Goal: Information Seeking & Learning: Learn about a topic

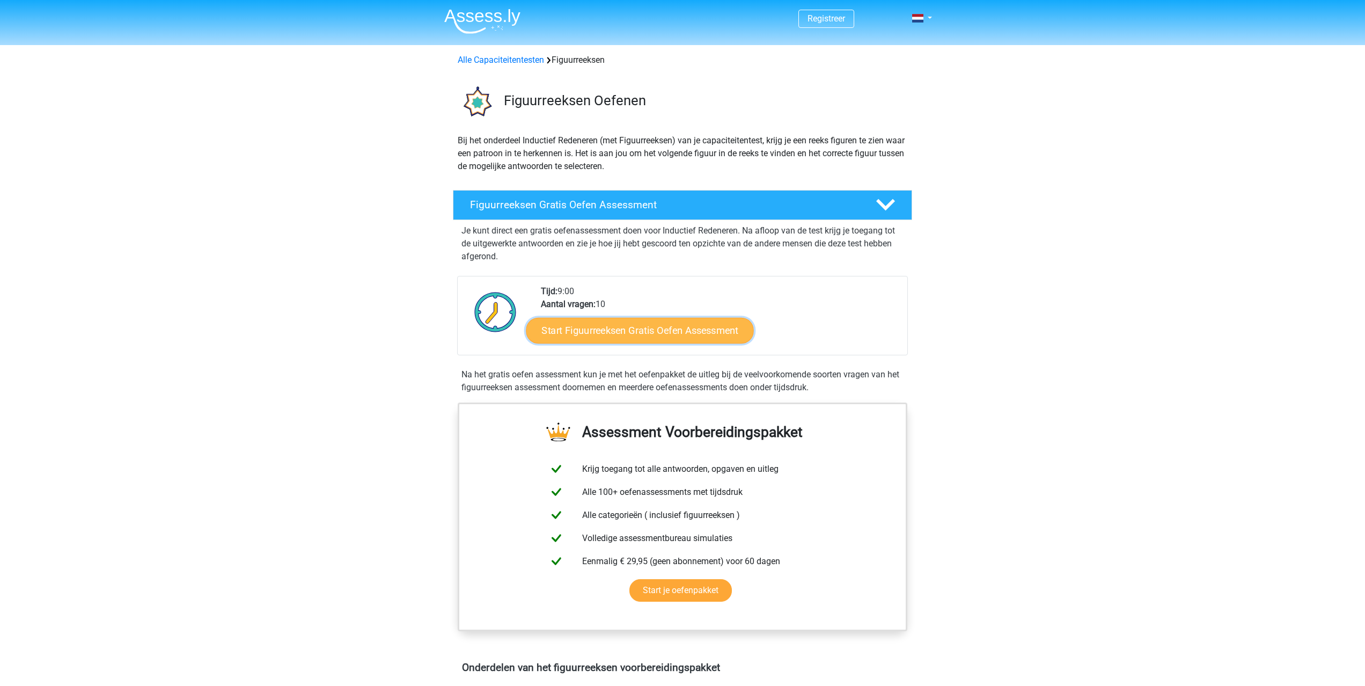
click at [660, 333] on link "Start Figuurreeksen Gratis Oefen Assessment" at bounding box center [640, 330] width 228 height 26
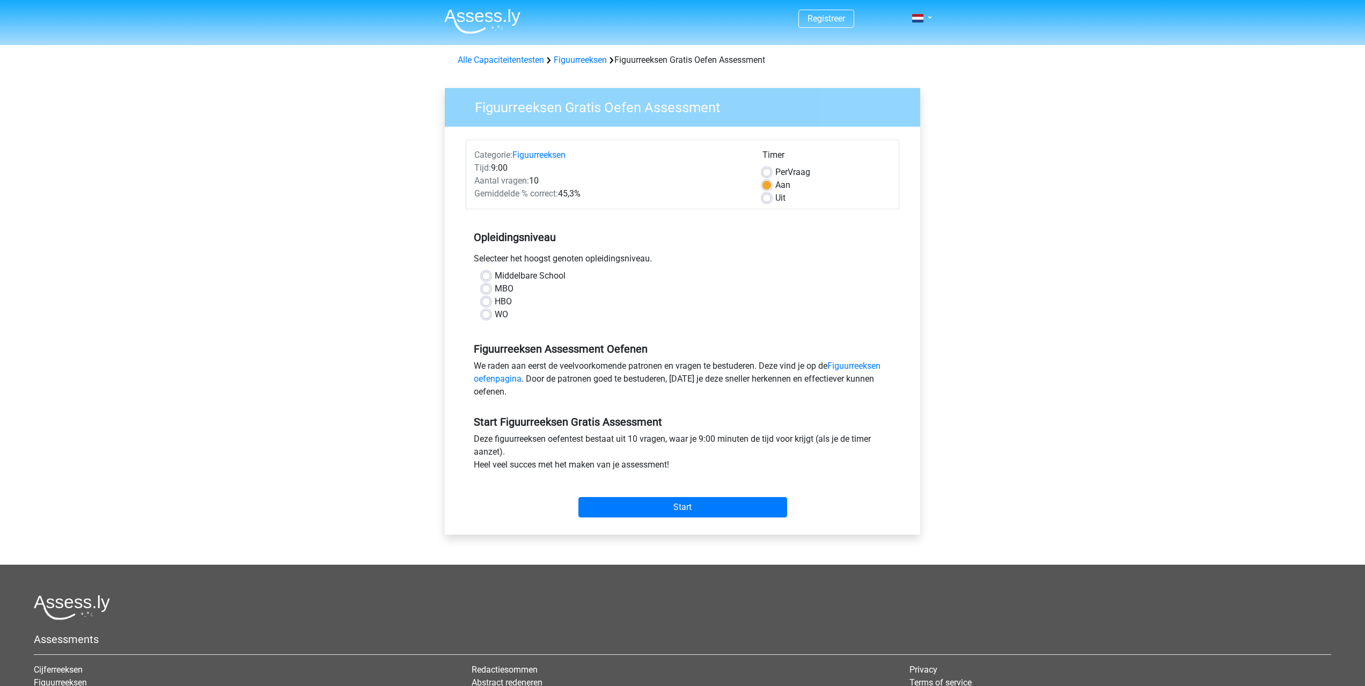
click at [495, 300] on label "HBO" at bounding box center [503, 301] width 17 height 13
click at [487, 300] on input "HBO" at bounding box center [486, 300] width 9 height 11
radio input "true"
click at [683, 508] on input "Start" at bounding box center [682, 507] width 209 height 20
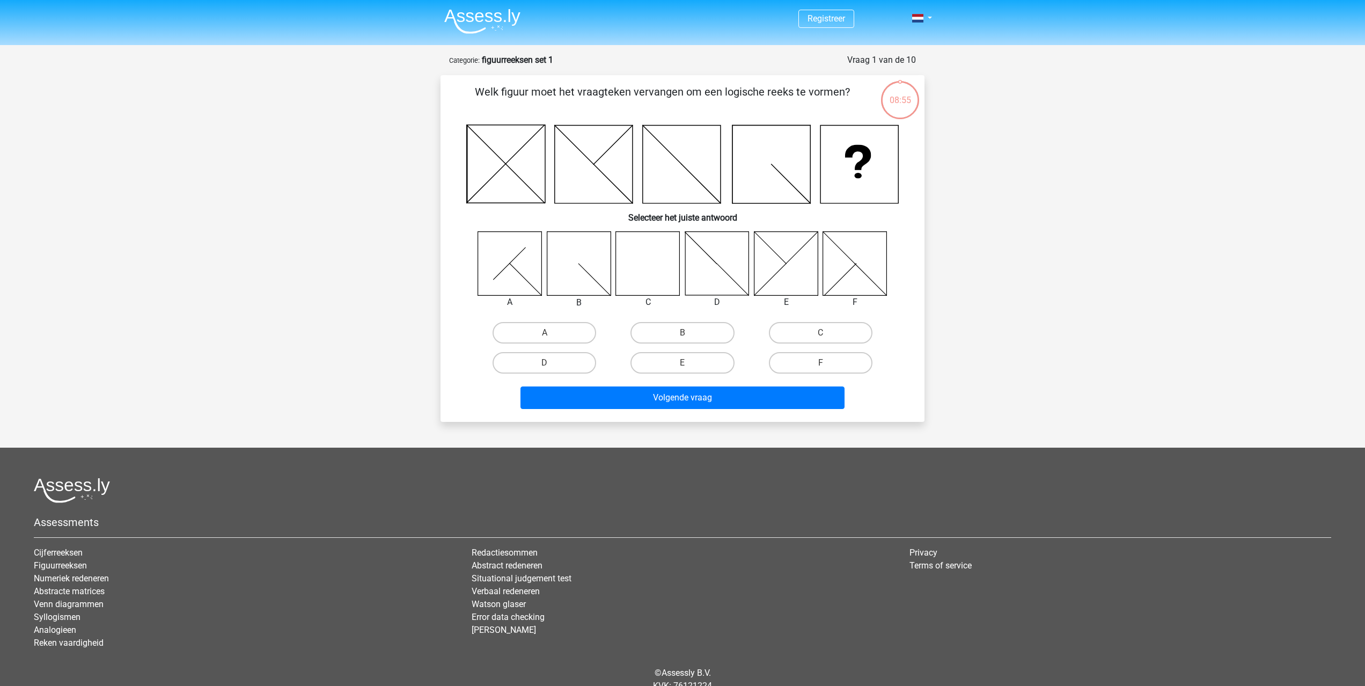
scroll to position [4, 0]
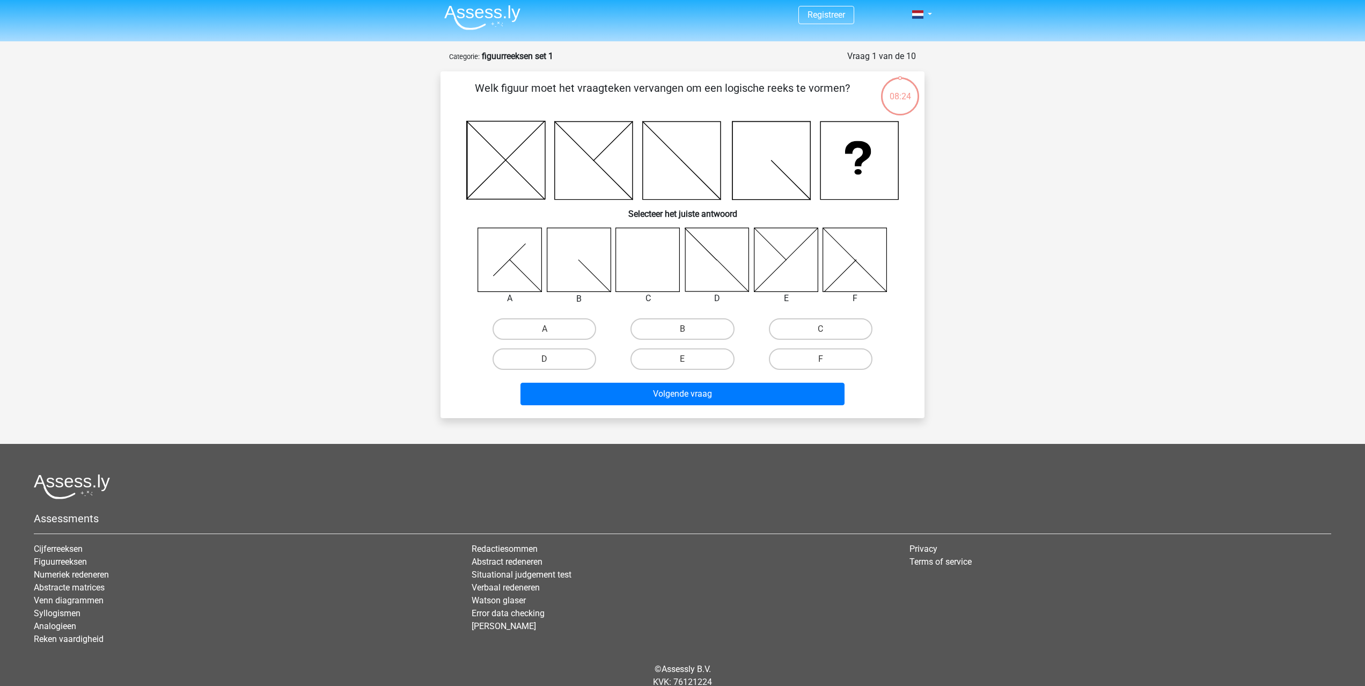
click at [646, 265] on icon at bounding box center [648, 260] width 64 height 64
click at [800, 325] on label "C" at bounding box center [821, 328] width 104 height 21
click at [821, 329] on input "C" at bounding box center [824, 332] width 7 height 7
radio input "true"
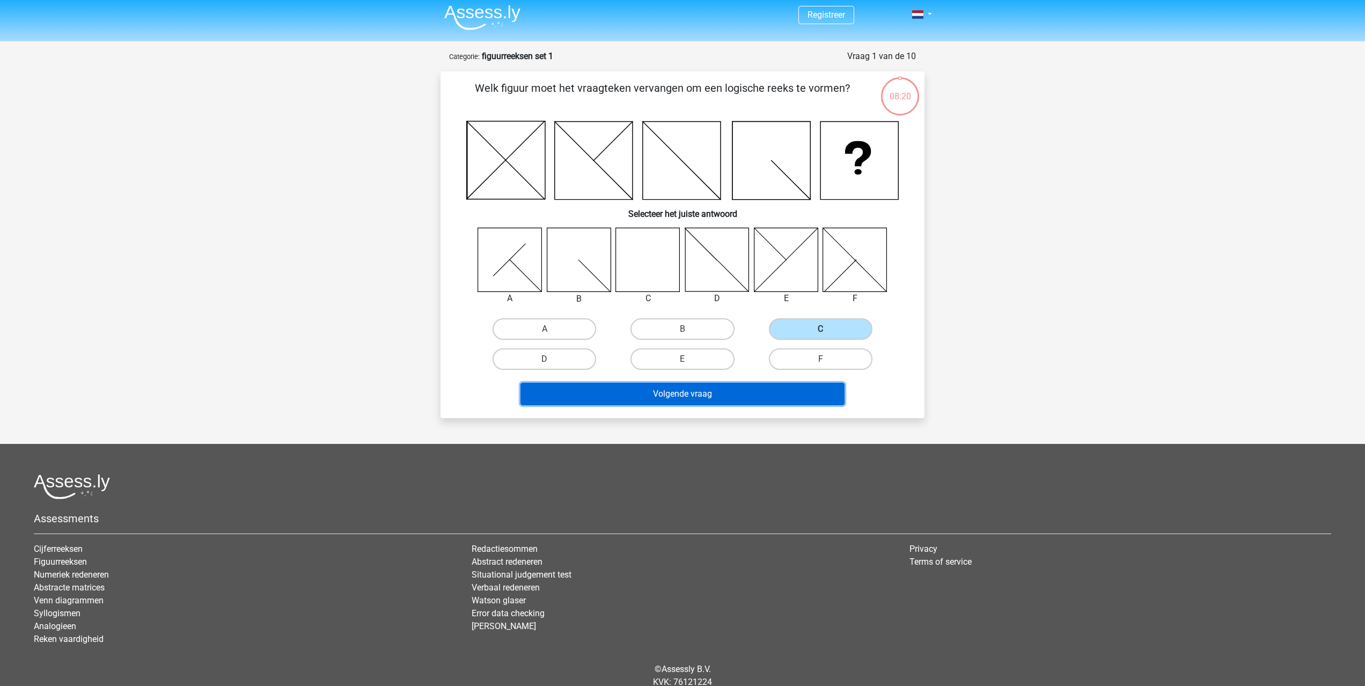
click at [683, 394] on button "Volgende vraag" at bounding box center [683, 394] width 325 height 23
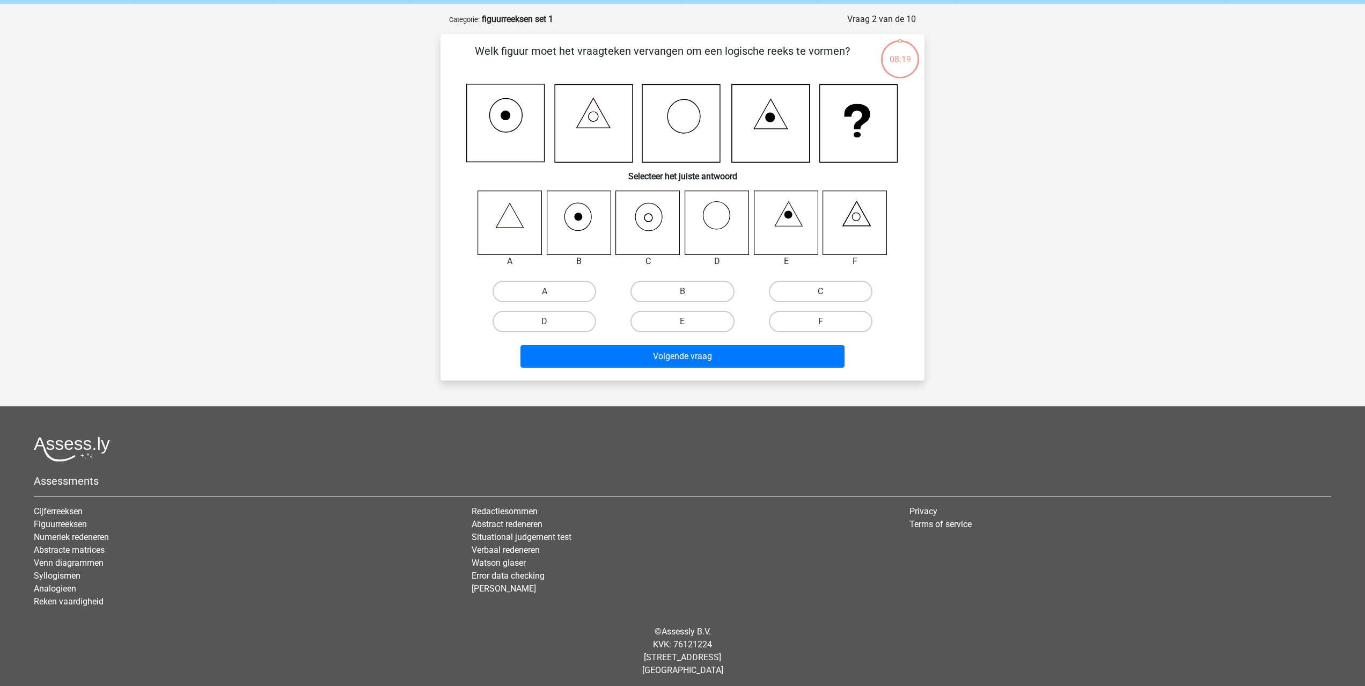
scroll to position [45, 0]
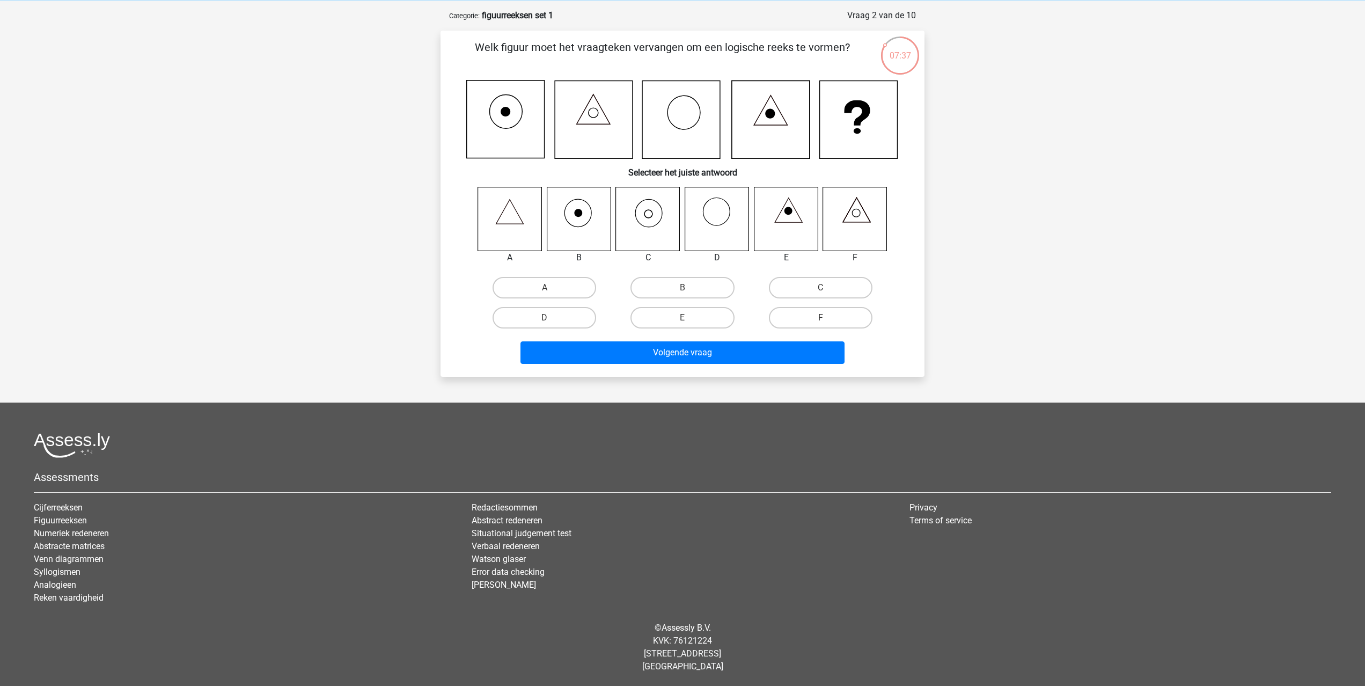
click at [654, 218] on icon at bounding box center [648, 219] width 64 height 64
drag, startPoint x: 804, startPoint y: 287, endPoint x: 782, endPoint y: 310, distance: 31.5
click at [804, 287] on label "C" at bounding box center [821, 287] width 104 height 21
click at [821, 288] on input "C" at bounding box center [824, 291] width 7 height 7
radio input "true"
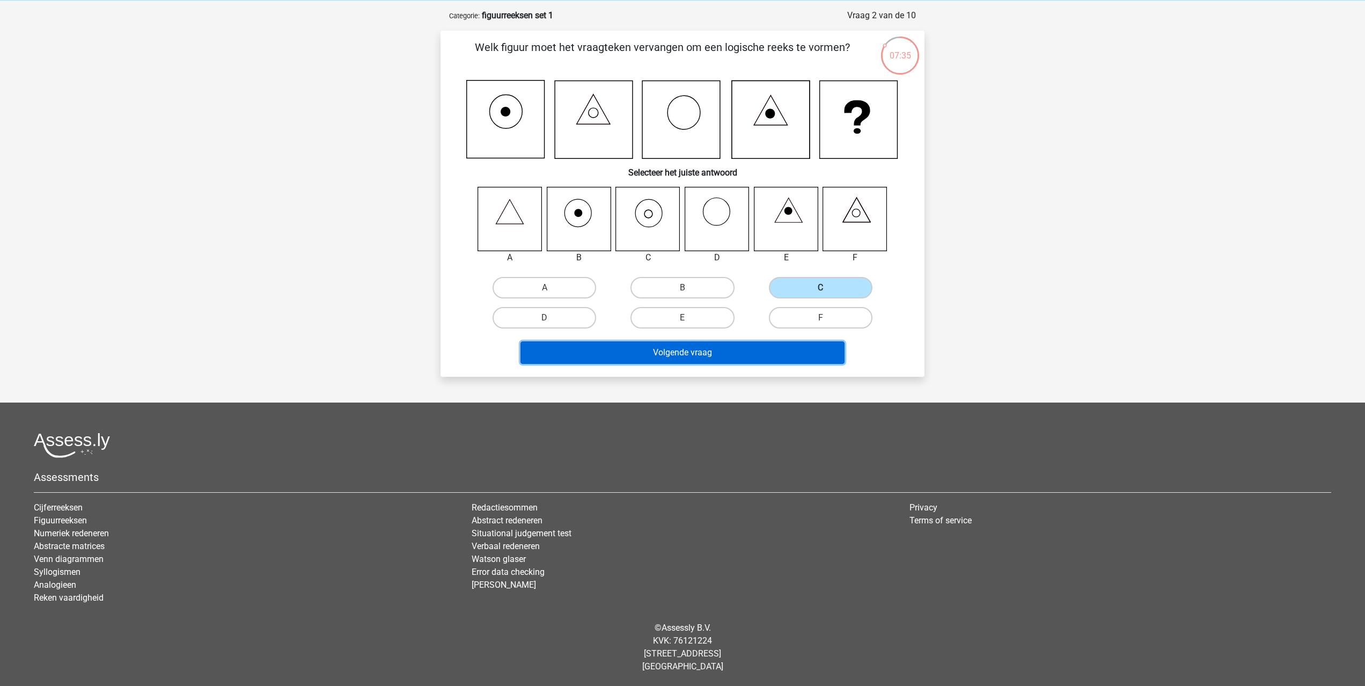
click at [703, 349] on button "Volgende vraag" at bounding box center [683, 352] width 325 height 23
click at [685, 352] on button "Volgende vraag" at bounding box center [683, 352] width 325 height 23
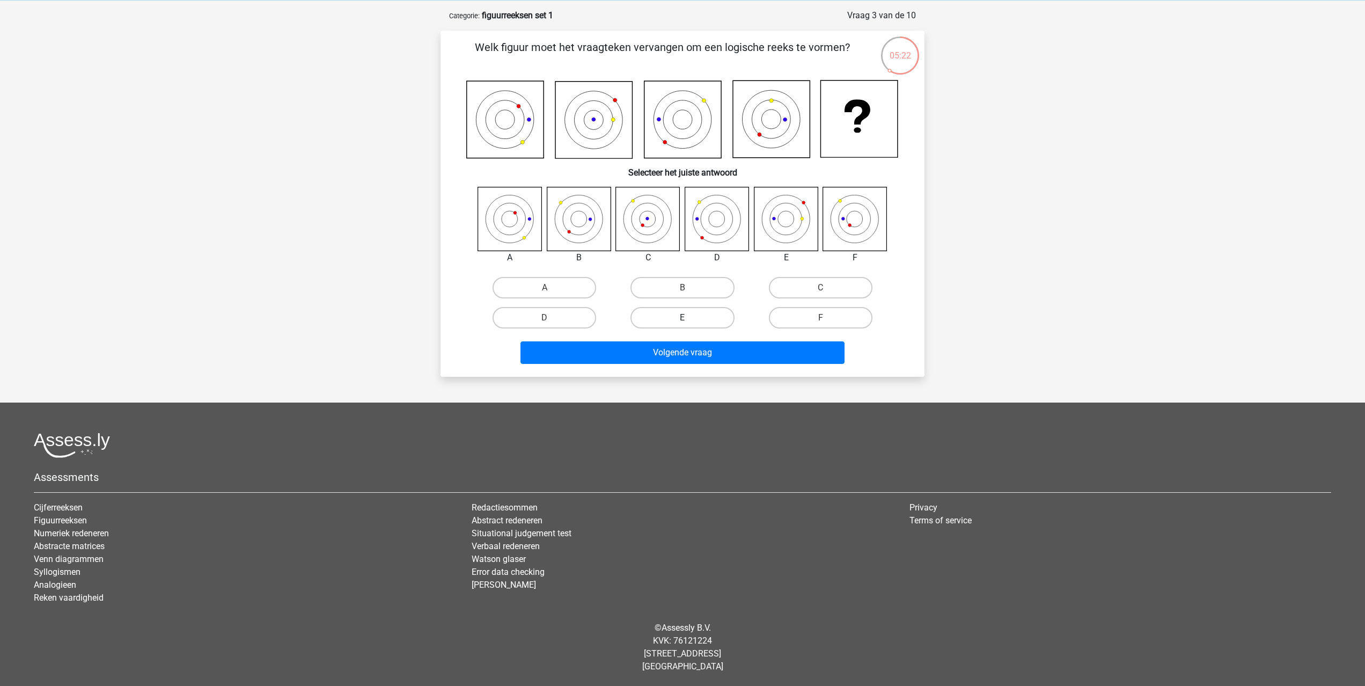
drag, startPoint x: 677, startPoint y: 320, endPoint x: 683, endPoint y: 326, distance: 8.7
click at [677, 320] on label "E" at bounding box center [683, 317] width 104 height 21
click at [683, 320] on input "E" at bounding box center [686, 321] width 7 height 7
radio input "true"
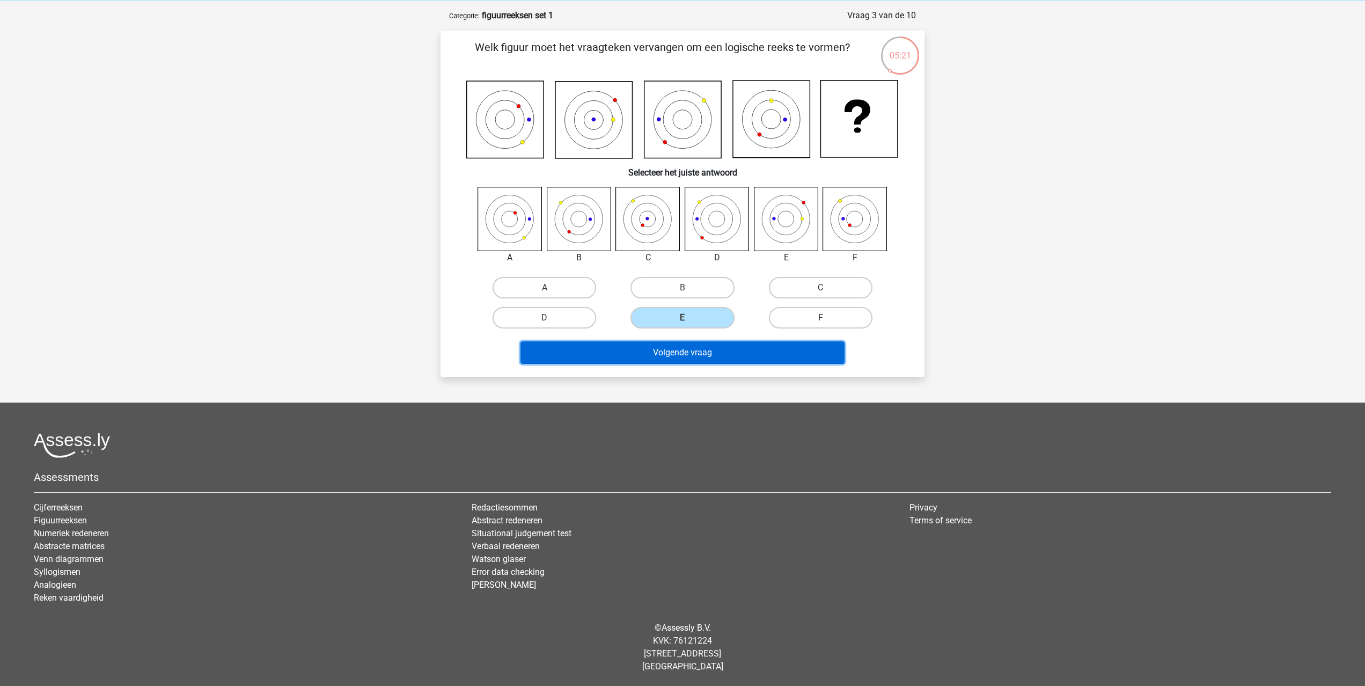
click at [688, 351] on button "Volgende vraag" at bounding box center [683, 352] width 325 height 23
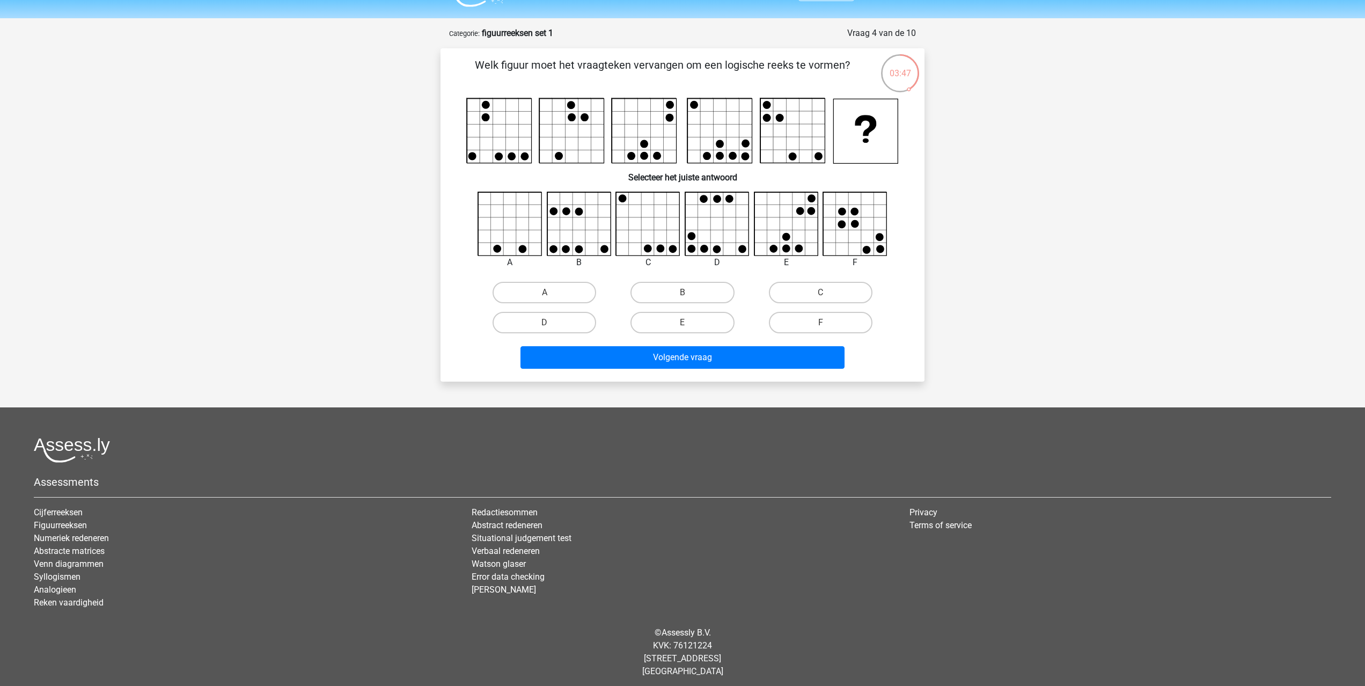
scroll to position [24, 0]
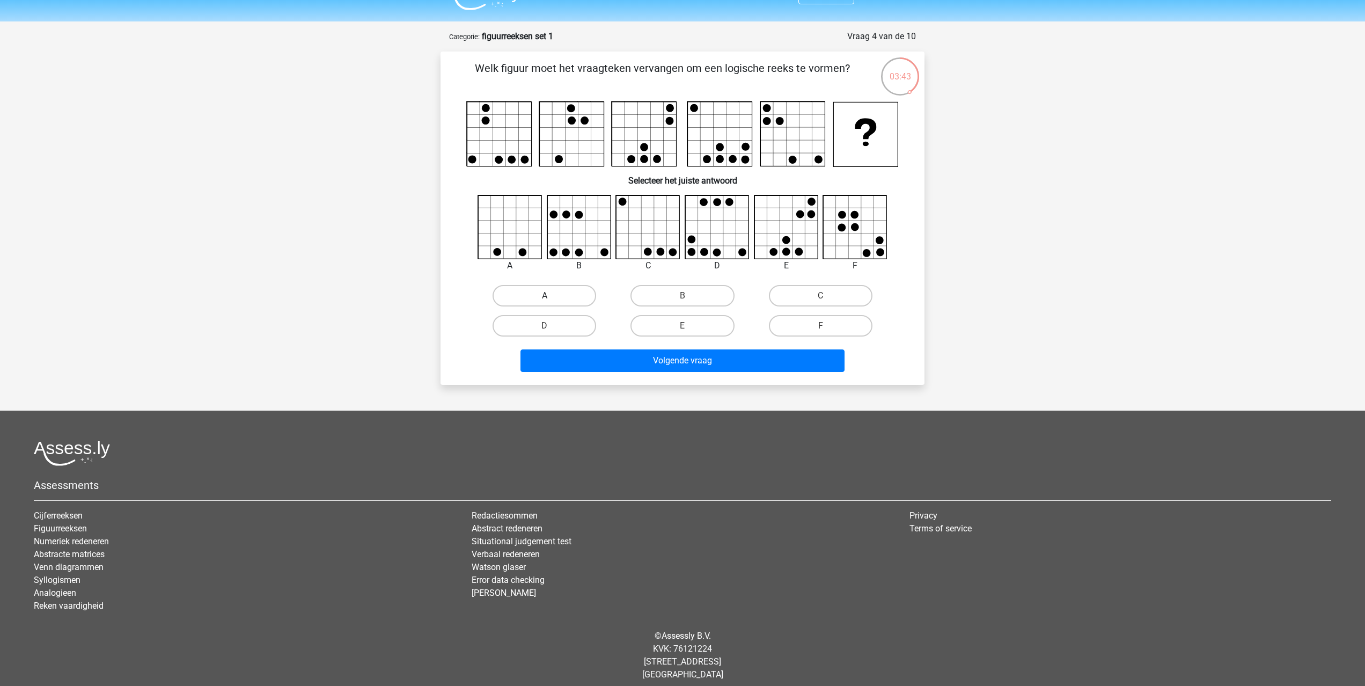
click at [534, 293] on label "A" at bounding box center [545, 295] width 104 height 21
click at [545, 296] on input "A" at bounding box center [548, 299] width 7 height 7
radio input "true"
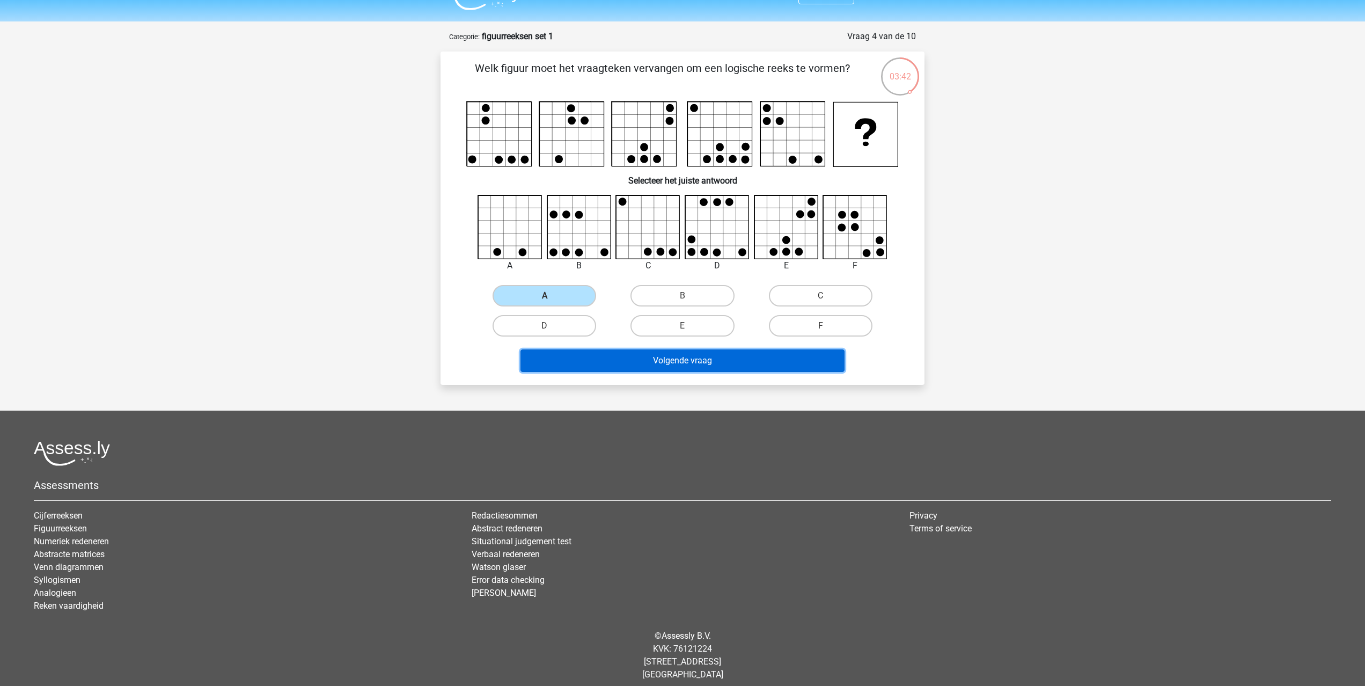
click at [653, 364] on button "Volgende vraag" at bounding box center [683, 360] width 325 height 23
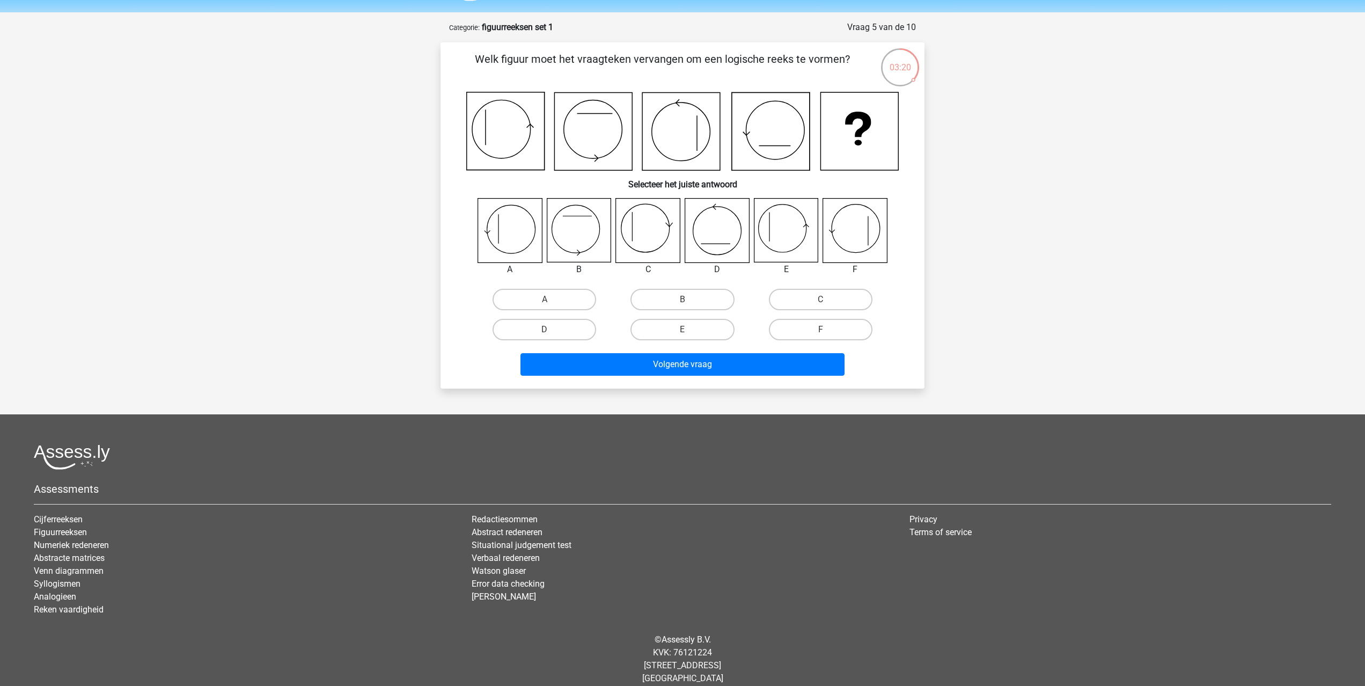
scroll to position [32, 0]
click at [670, 298] on label "B" at bounding box center [683, 299] width 104 height 21
click at [683, 300] on input "B" at bounding box center [686, 303] width 7 height 7
radio input "true"
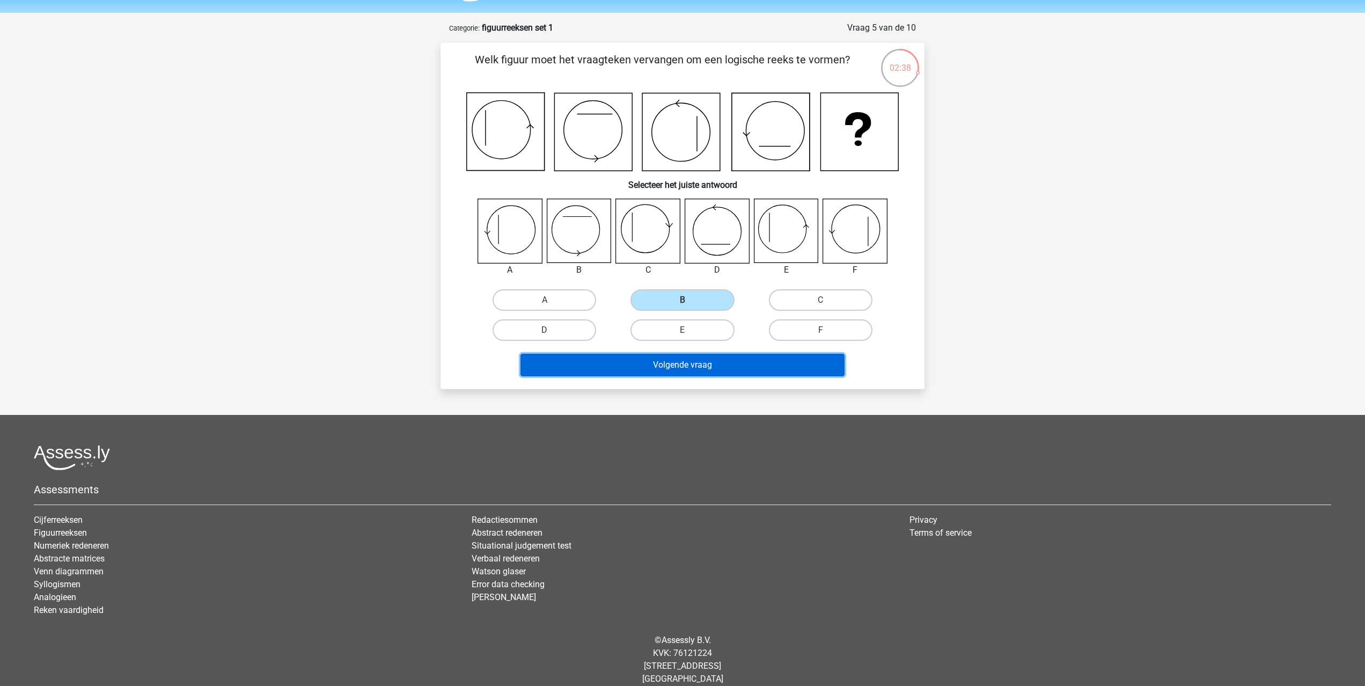
click at [725, 369] on button "Volgende vraag" at bounding box center [683, 365] width 325 height 23
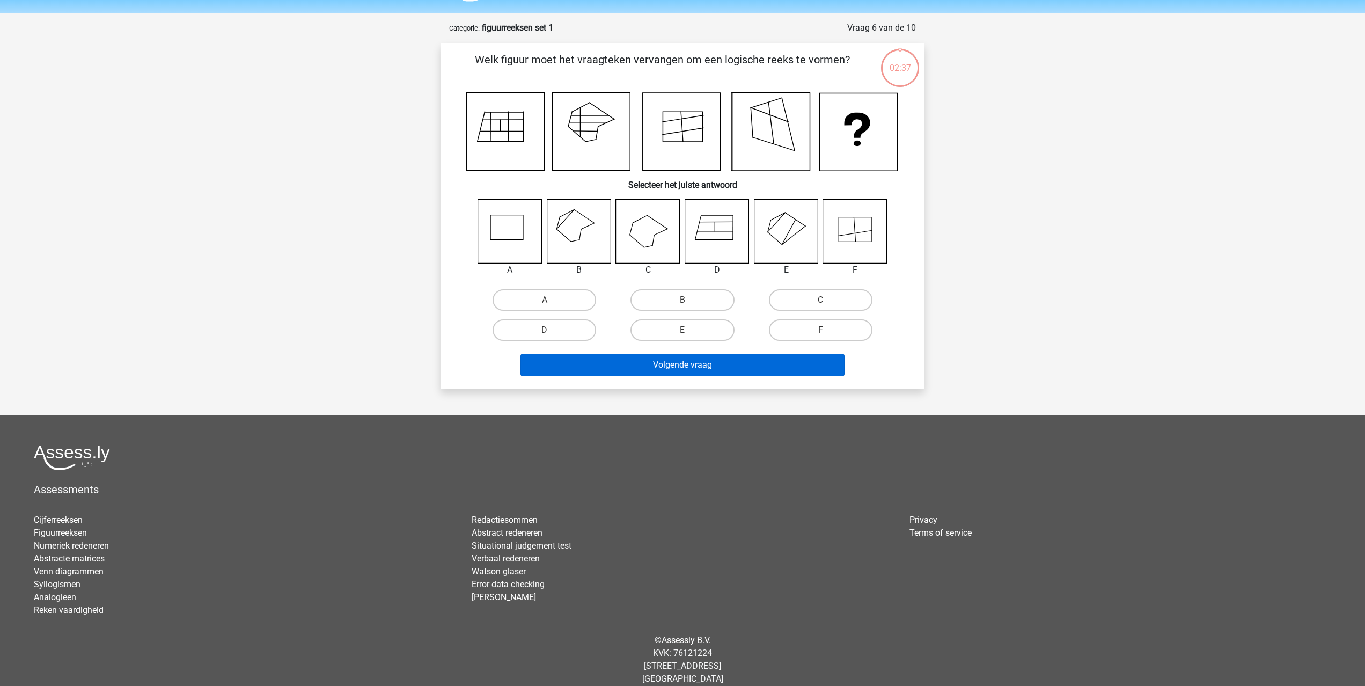
scroll to position [45, 0]
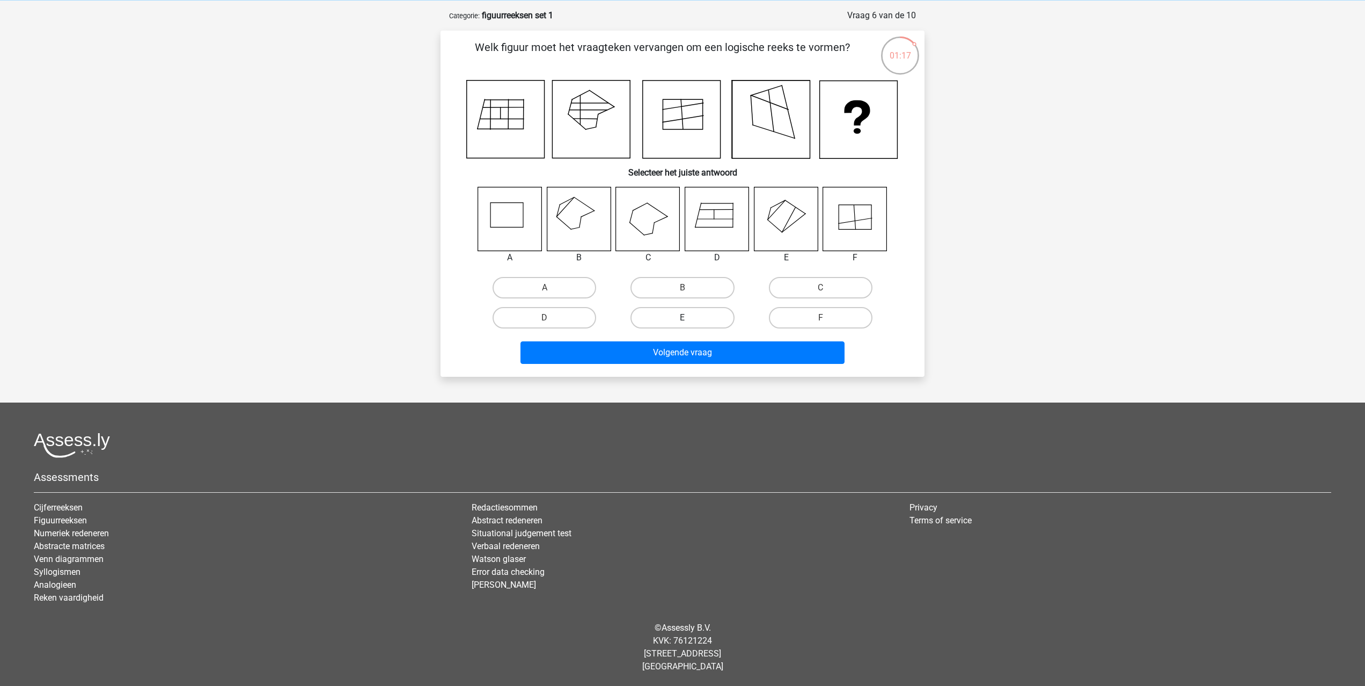
click at [674, 317] on label "E" at bounding box center [683, 317] width 104 height 21
click at [683, 318] on input "E" at bounding box center [686, 321] width 7 height 7
radio input "true"
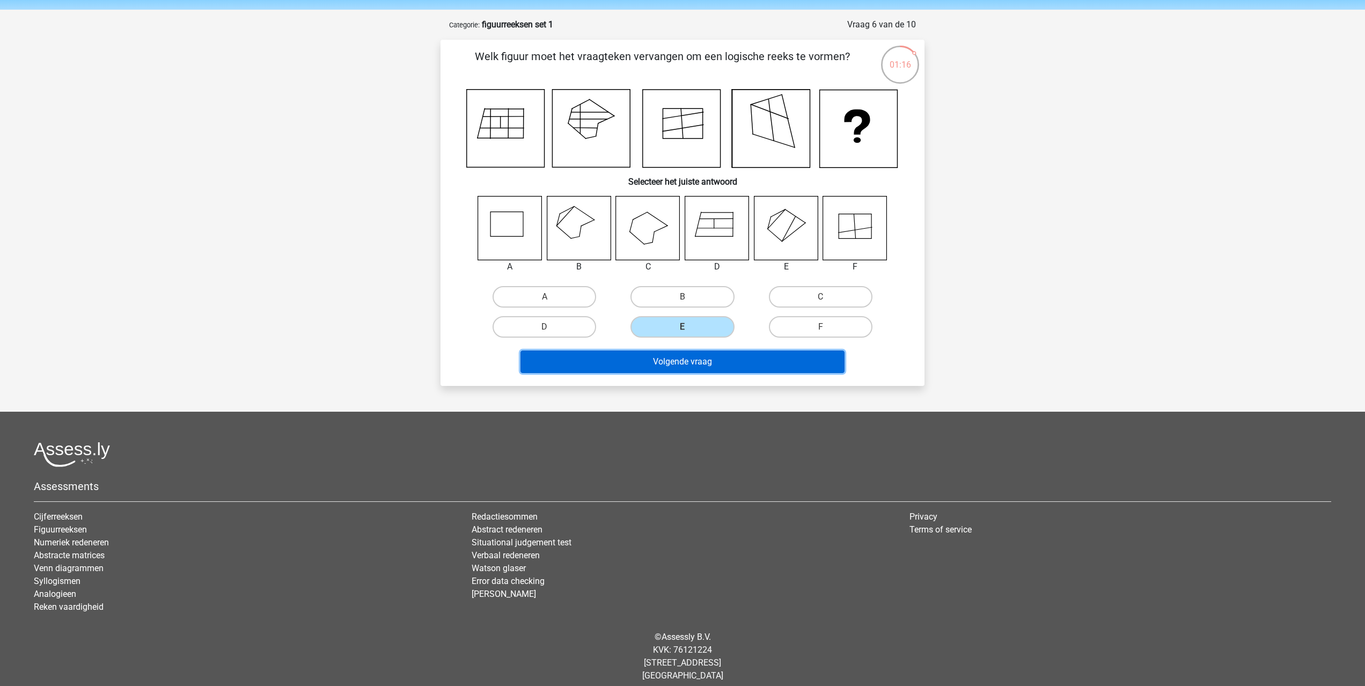
click at [675, 363] on button "Volgende vraag" at bounding box center [683, 361] width 325 height 23
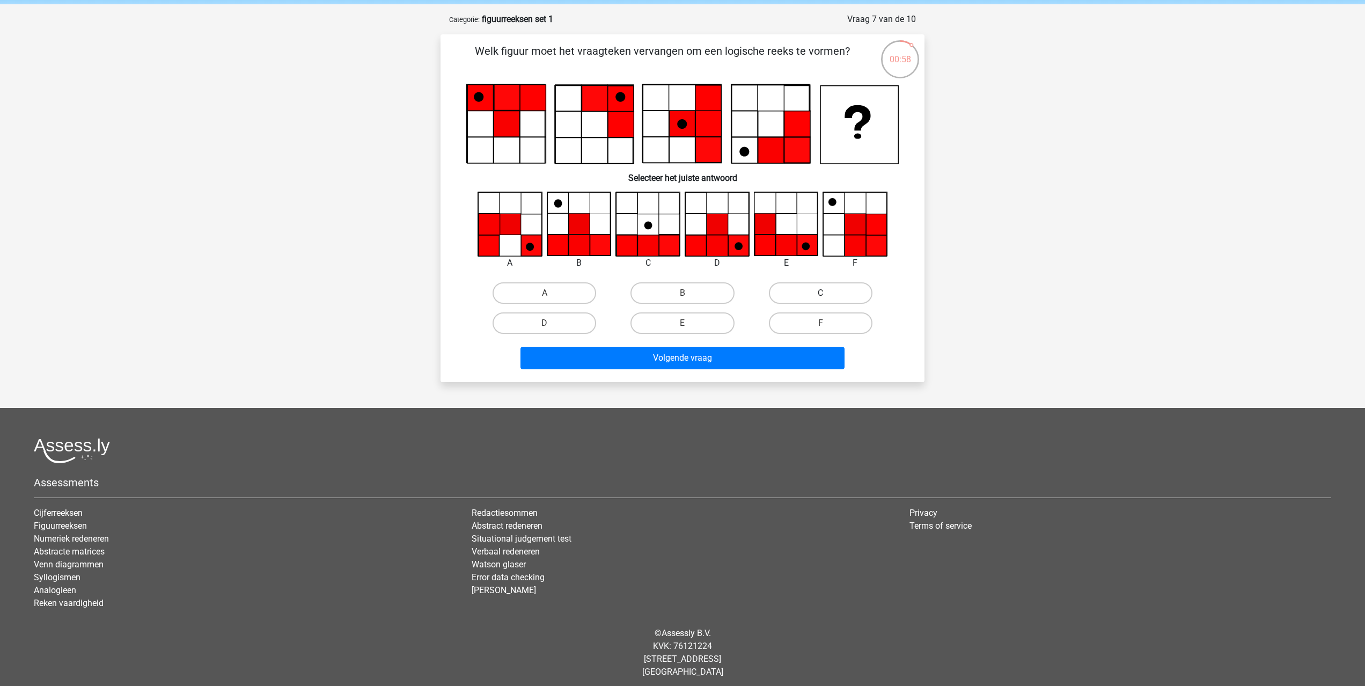
scroll to position [39, 0]
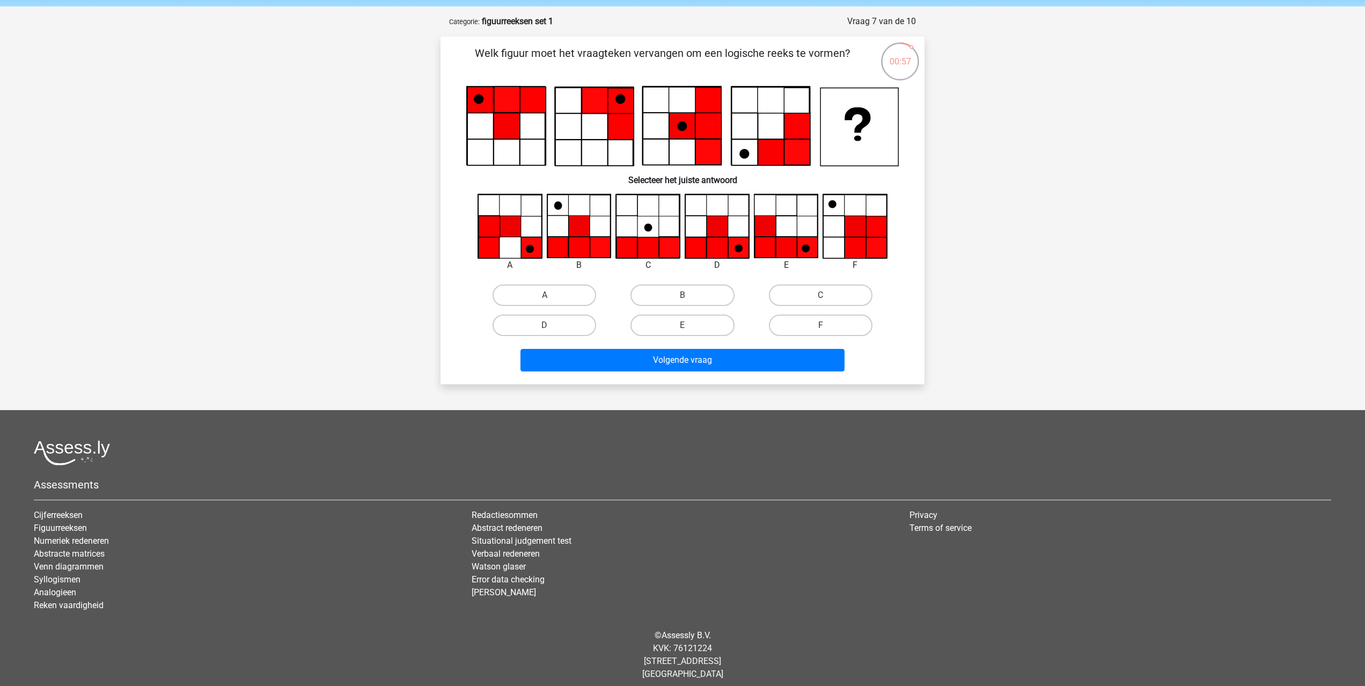
drag, startPoint x: 807, startPoint y: 328, endPoint x: 787, endPoint y: 335, distance: 20.9
click at [807, 328] on label "F" at bounding box center [821, 324] width 104 height 21
click at [821, 328] on input "F" at bounding box center [824, 328] width 7 height 7
radio input "true"
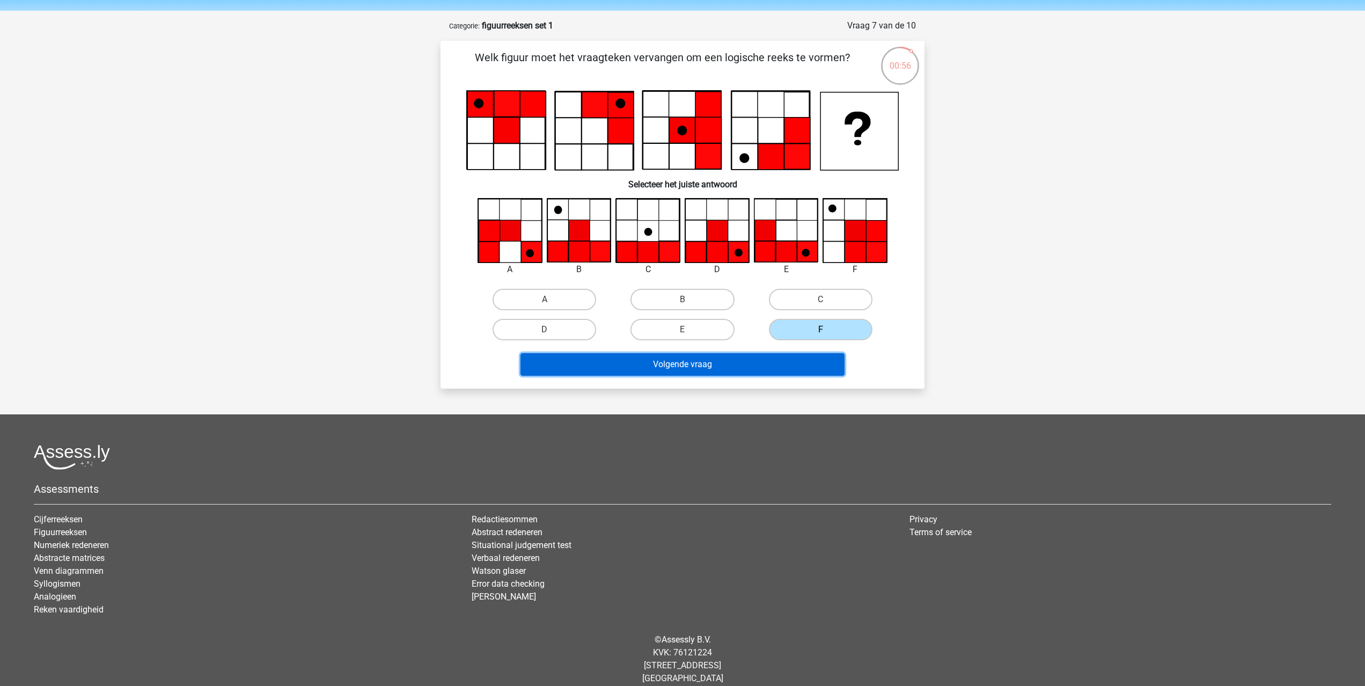
click at [708, 361] on button "Volgende vraag" at bounding box center [683, 364] width 325 height 23
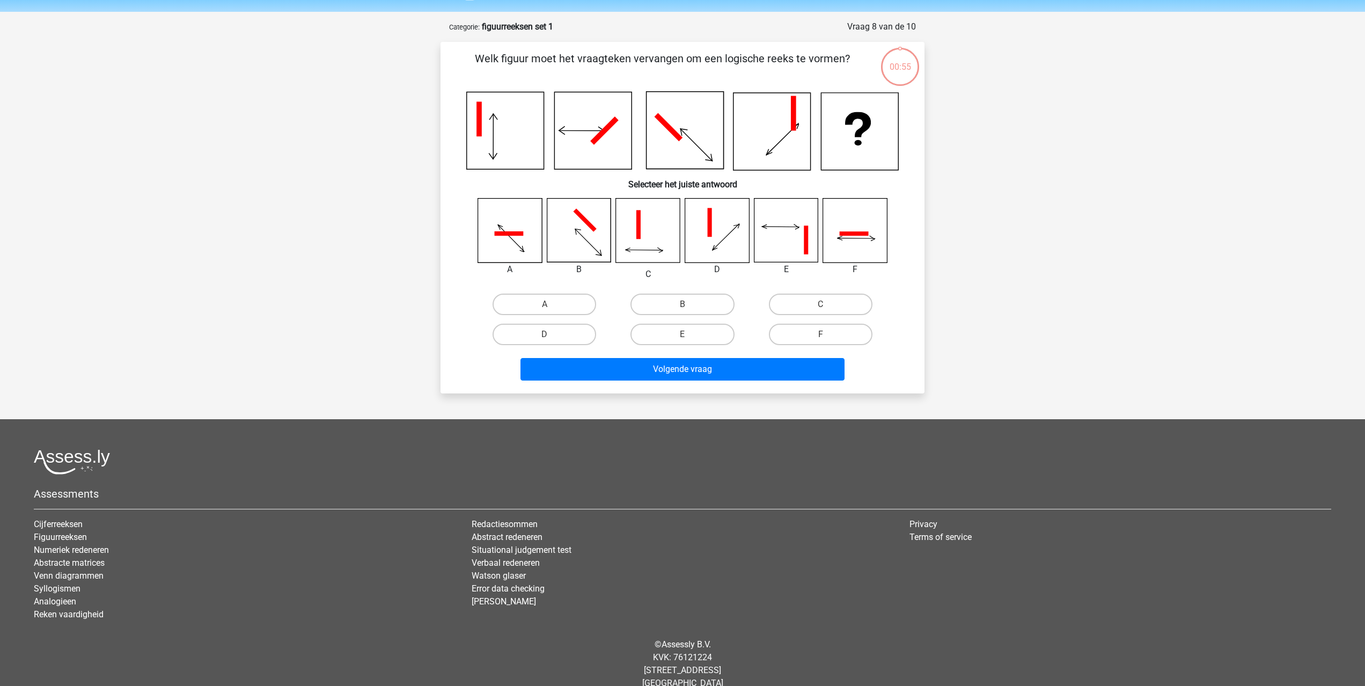
scroll to position [50, 0]
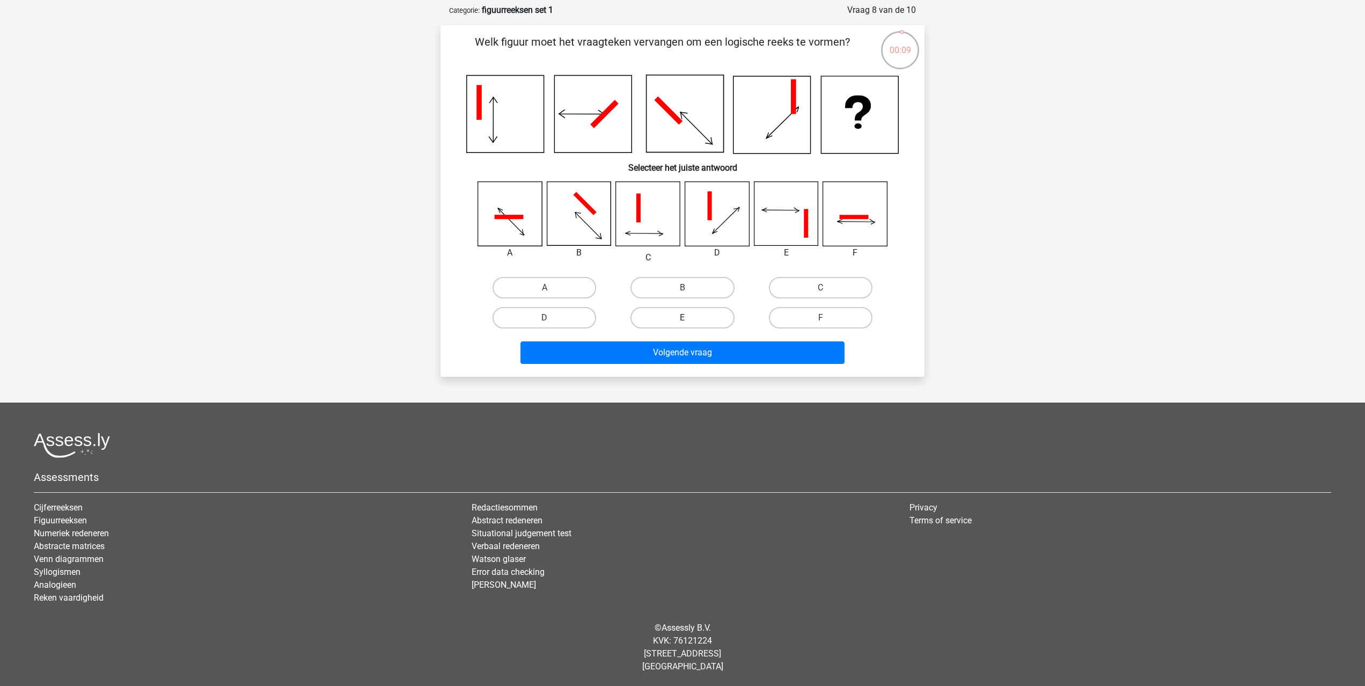
drag, startPoint x: 676, startPoint y: 318, endPoint x: 679, endPoint y: 323, distance: 5.8
click at [676, 318] on label "E" at bounding box center [683, 317] width 104 height 21
click at [683, 318] on input "E" at bounding box center [686, 321] width 7 height 7
radio input "true"
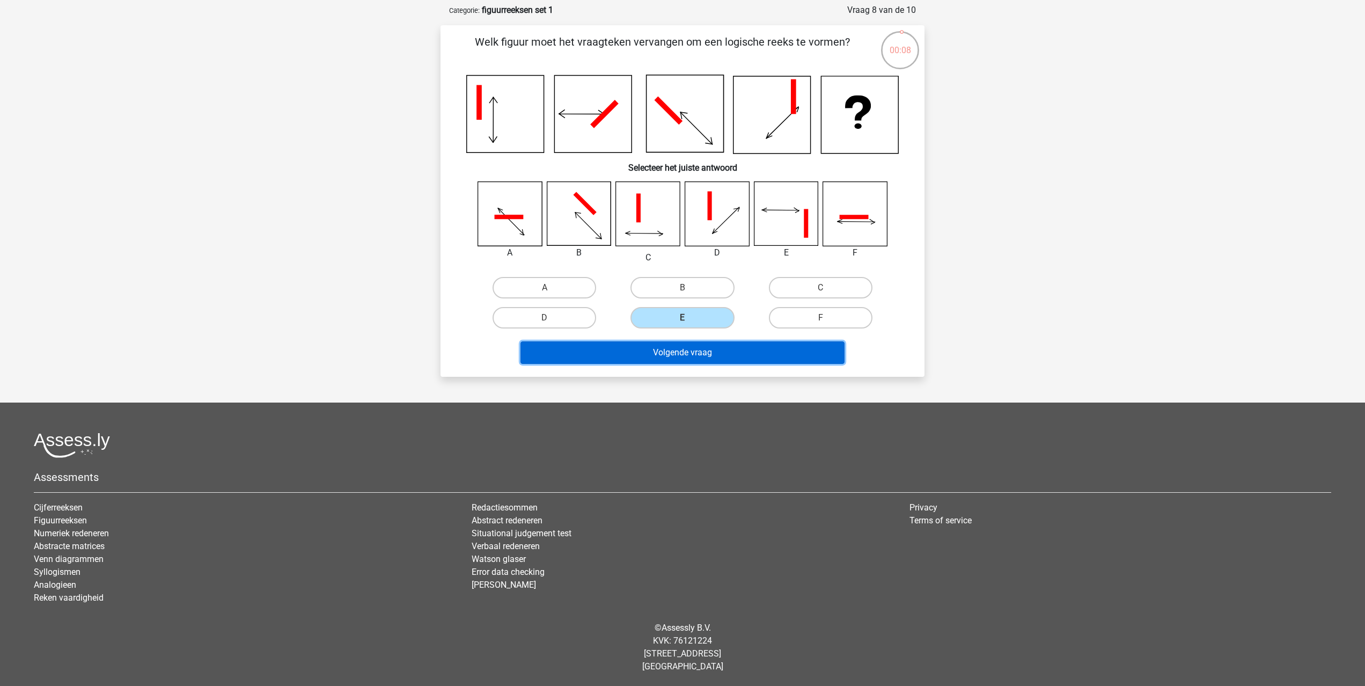
click at [684, 355] on button "Volgende vraag" at bounding box center [683, 352] width 325 height 23
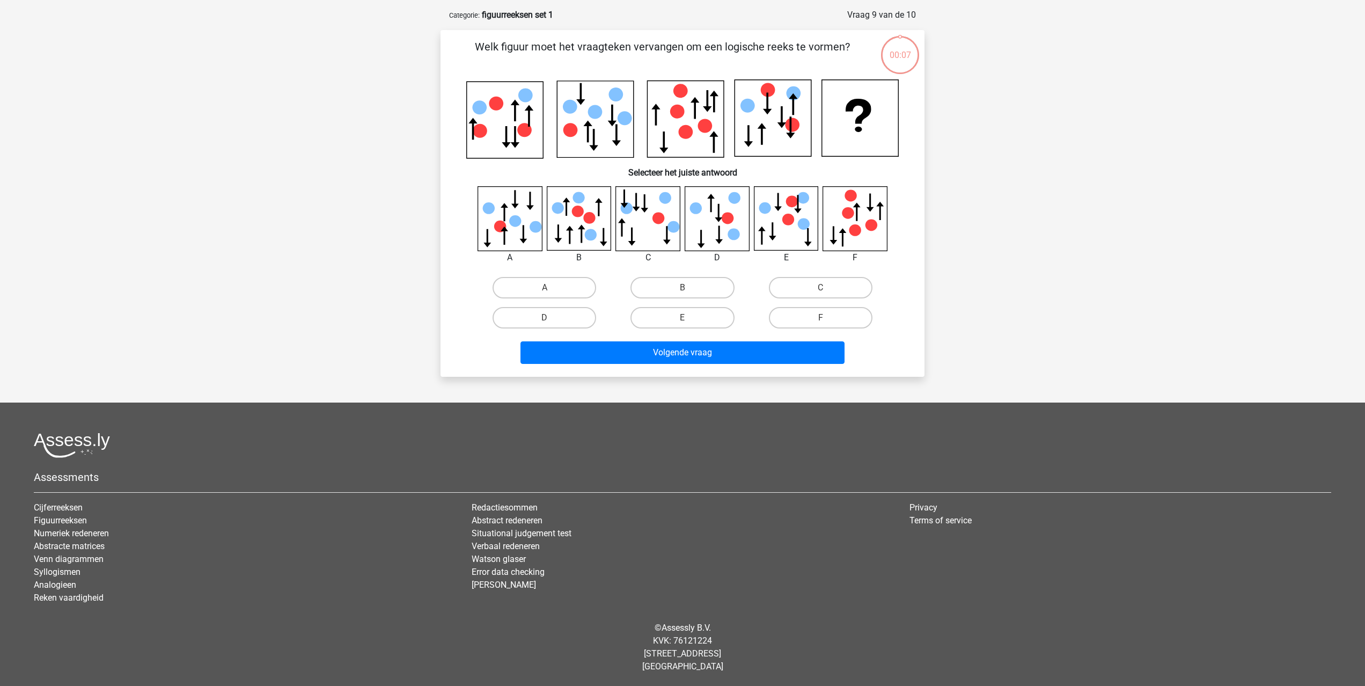
scroll to position [45, 0]
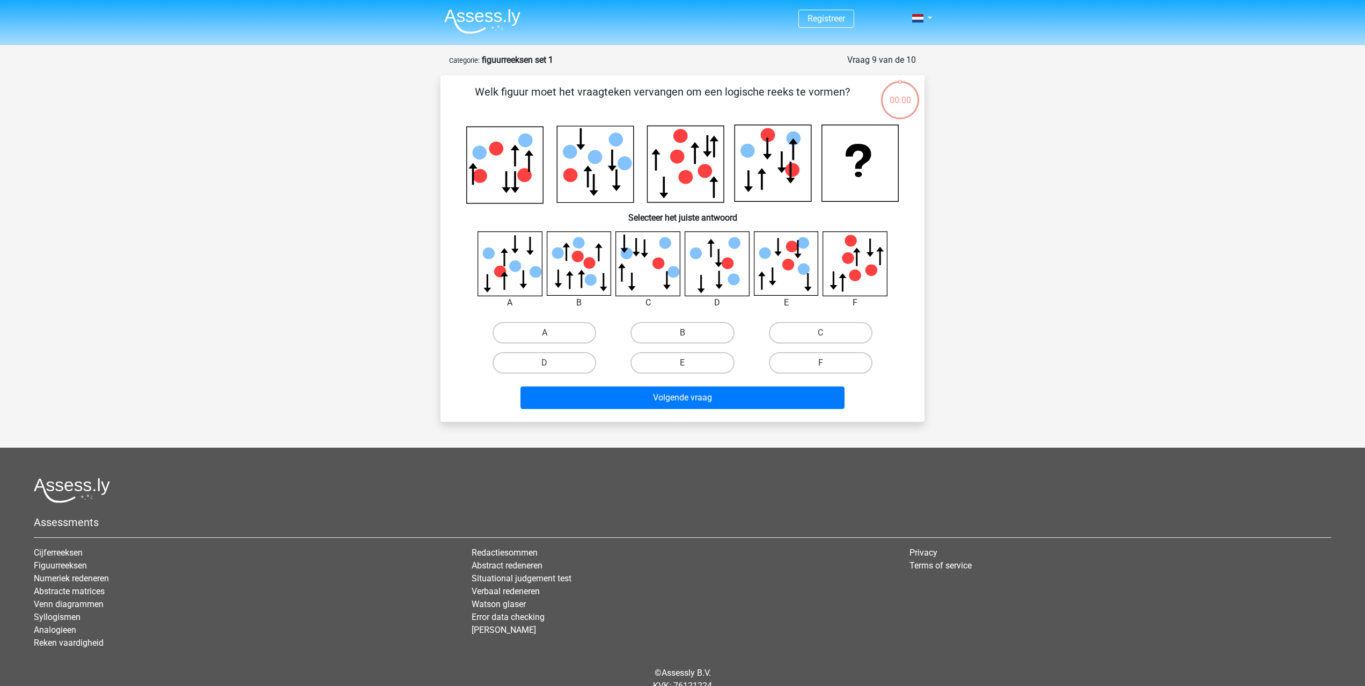
scroll to position [45, 0]
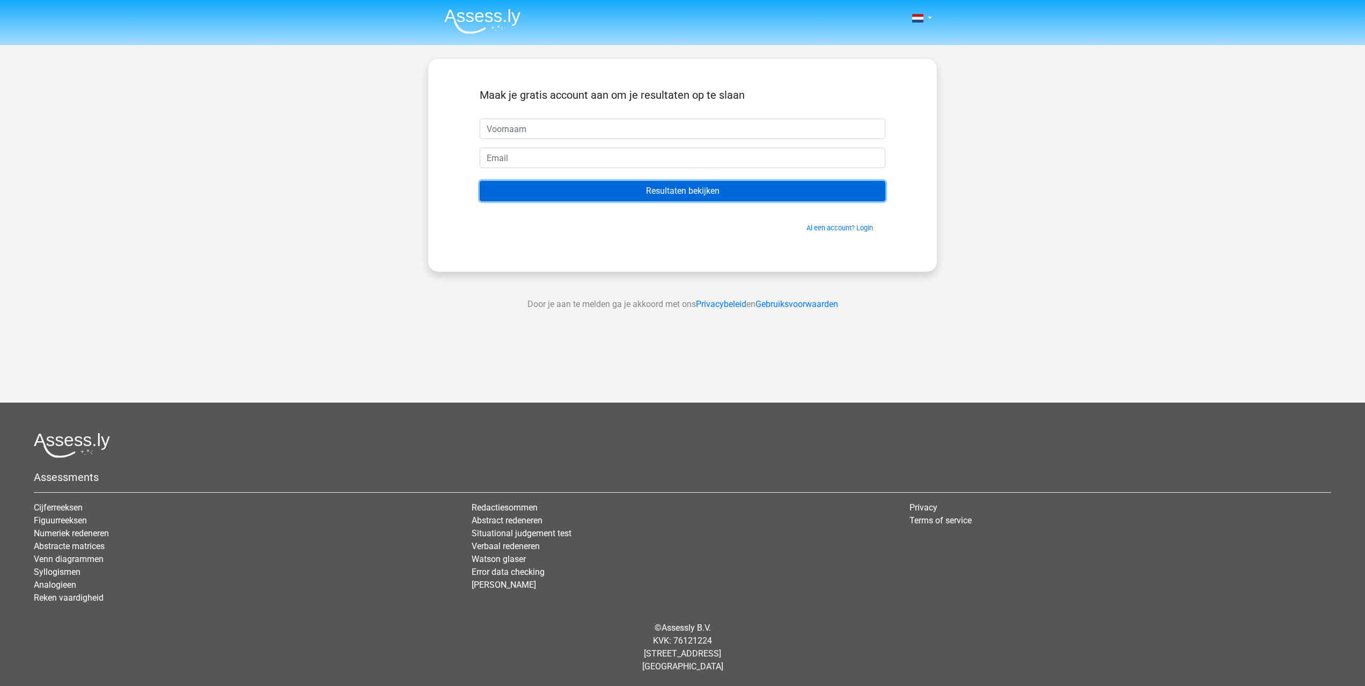
click at [672, 193] on input "Resultaten bekijken" at bounding box center [683, 191] width 406 height 20
click at [570, 131] on input "text" at bounding box center [683, 129] width 406 height 20
type input "Katia"
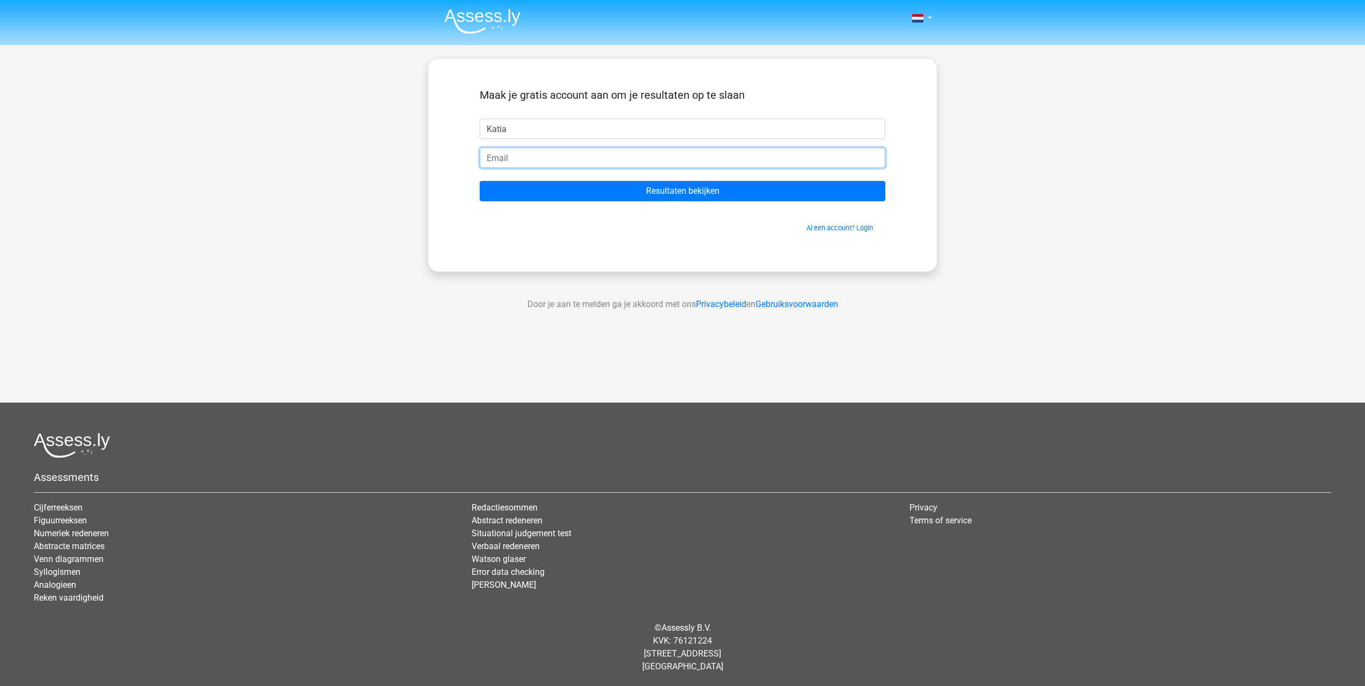
click at [550, 156] on input "email" at bounding box center [683, 158] width 406 height 20
type input "[EMAIL_ADDRESS][DOMAIN_NAME]"
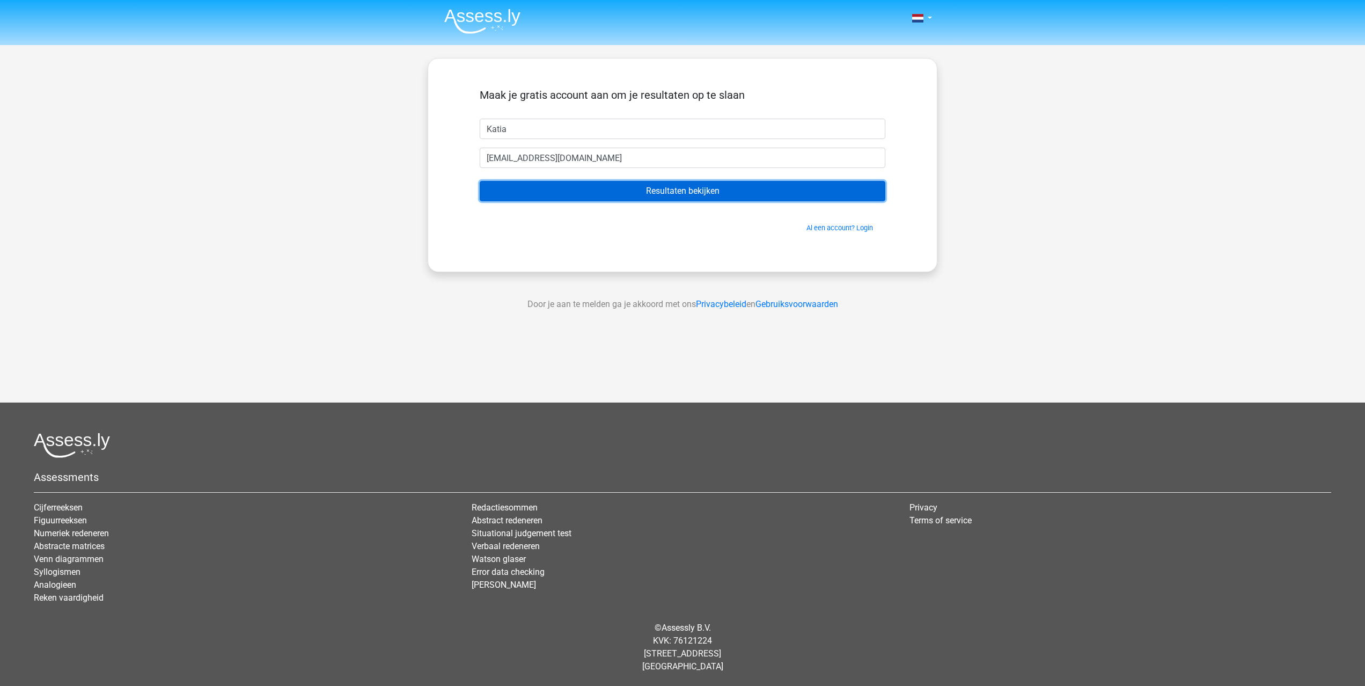
click at [716, 193] on input "Resultaten bekijken" at bounding box center [683, 191] width 406 height 20
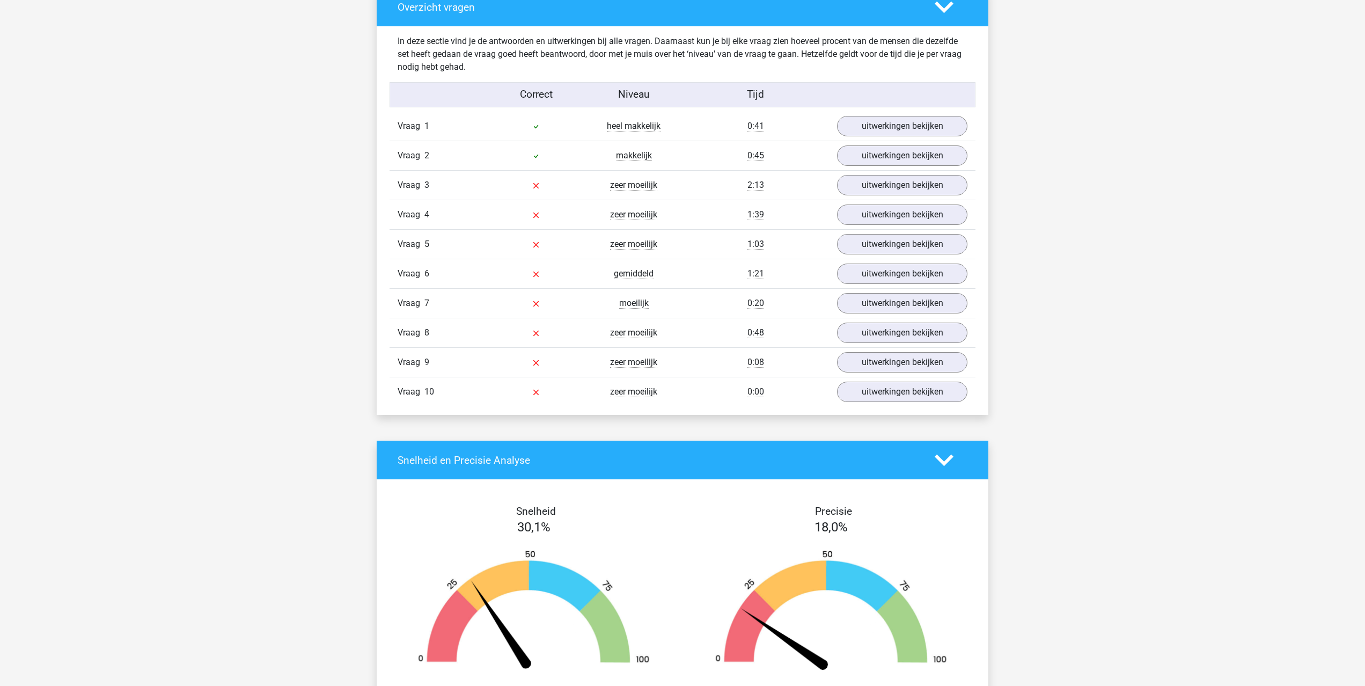
scroll to position [823, 0]
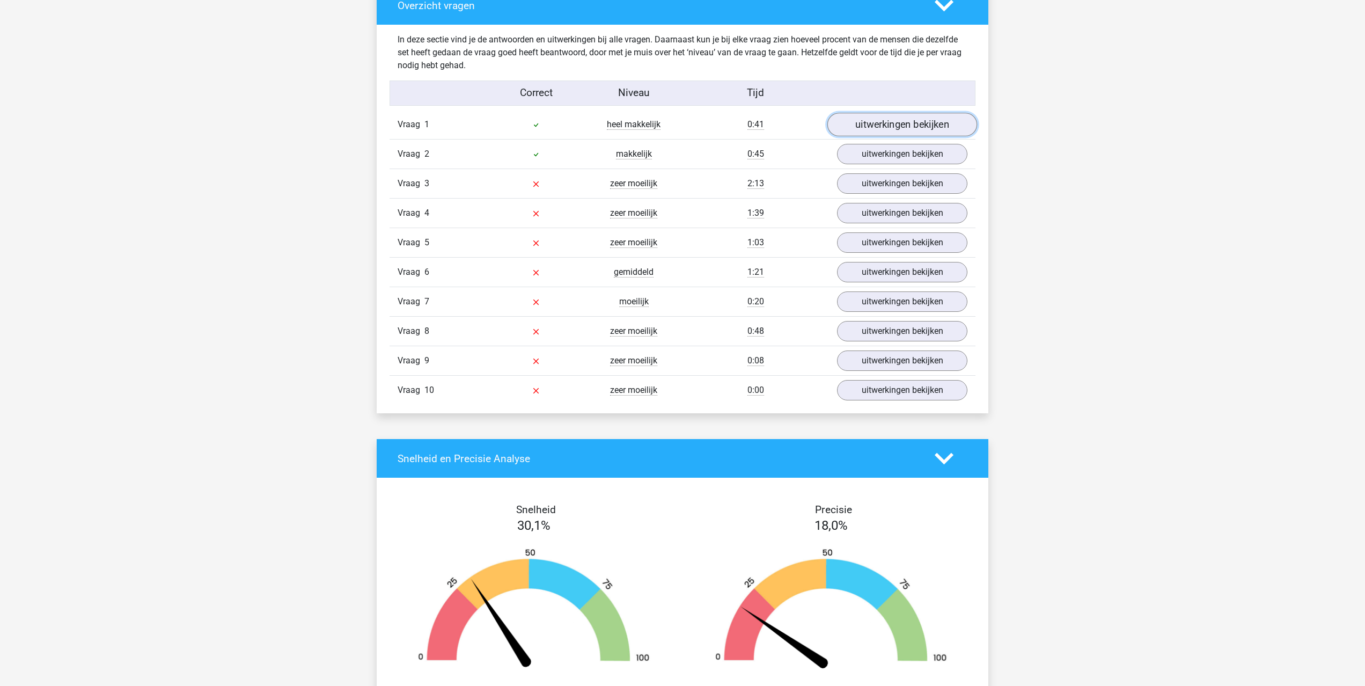
click at [884, 126] on link "uitwerkingen bekijken" at bounding box center [902, 125] width 150 height 24
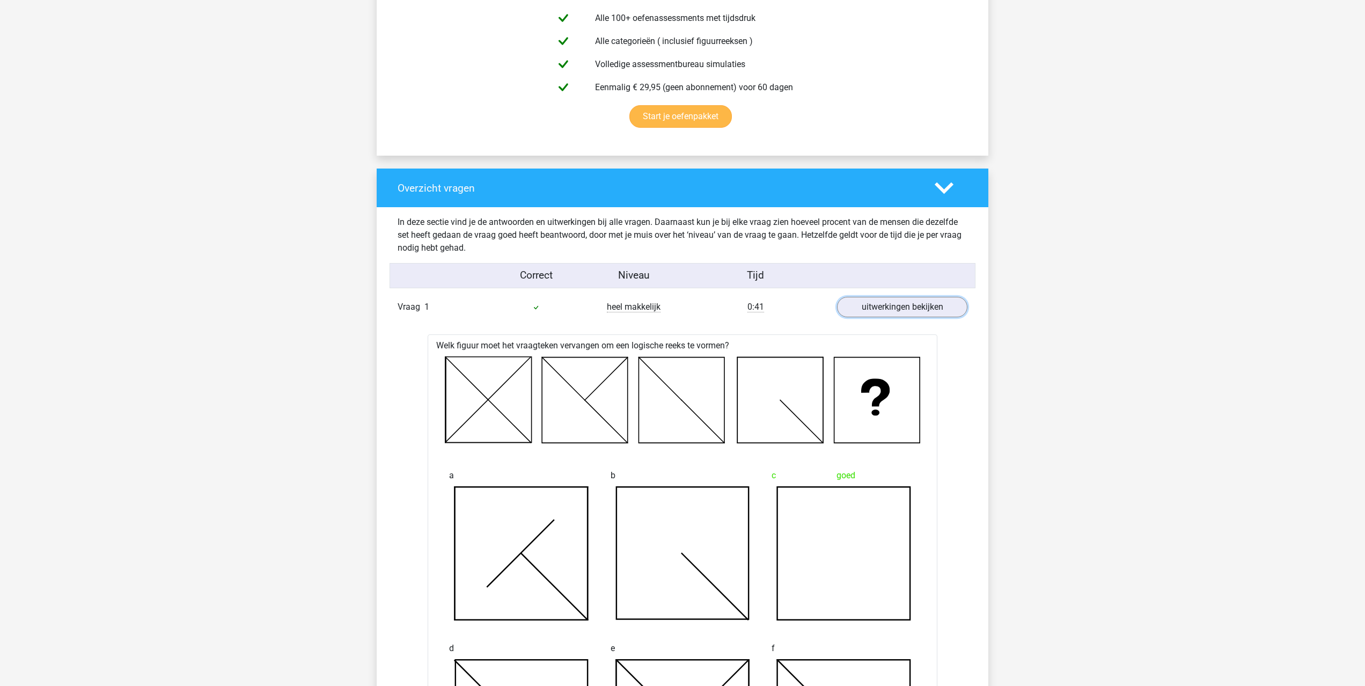
scroll to position [623, 0]
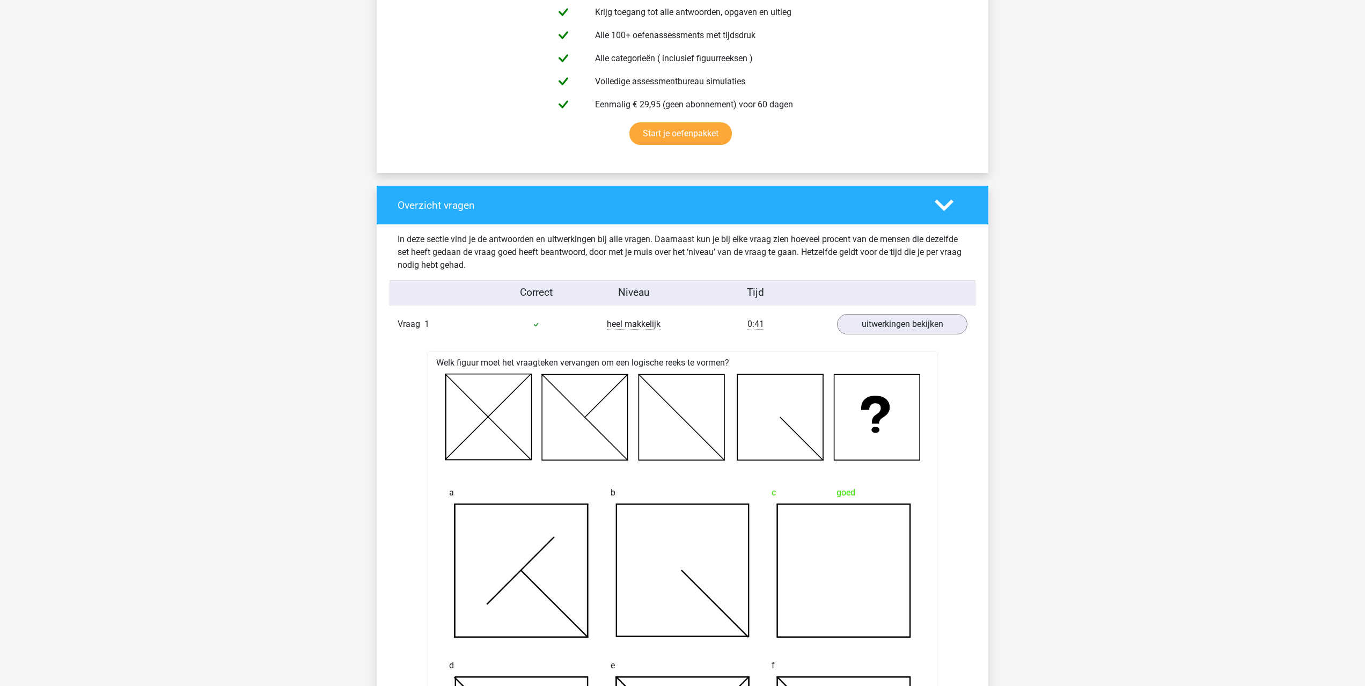
click at [944, 208] on polygon at bounding box center [944, 206] width 19 height 12
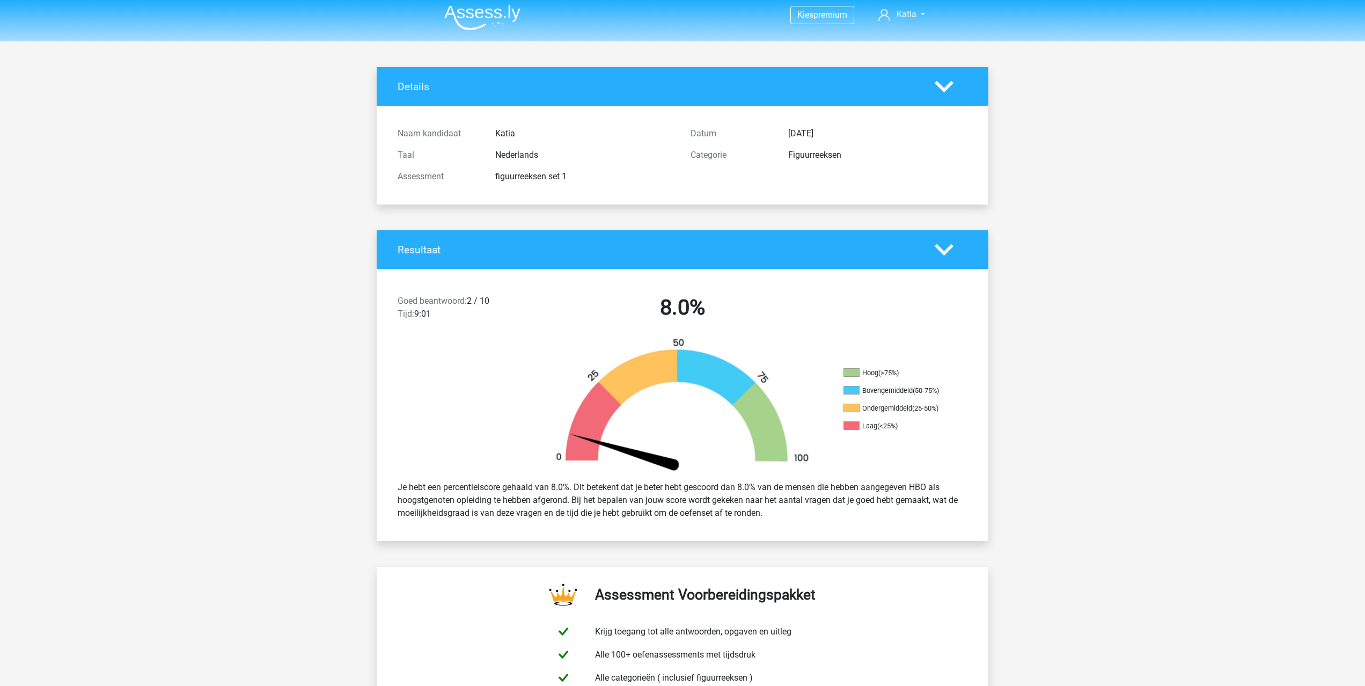
scroll to position [0, 0]
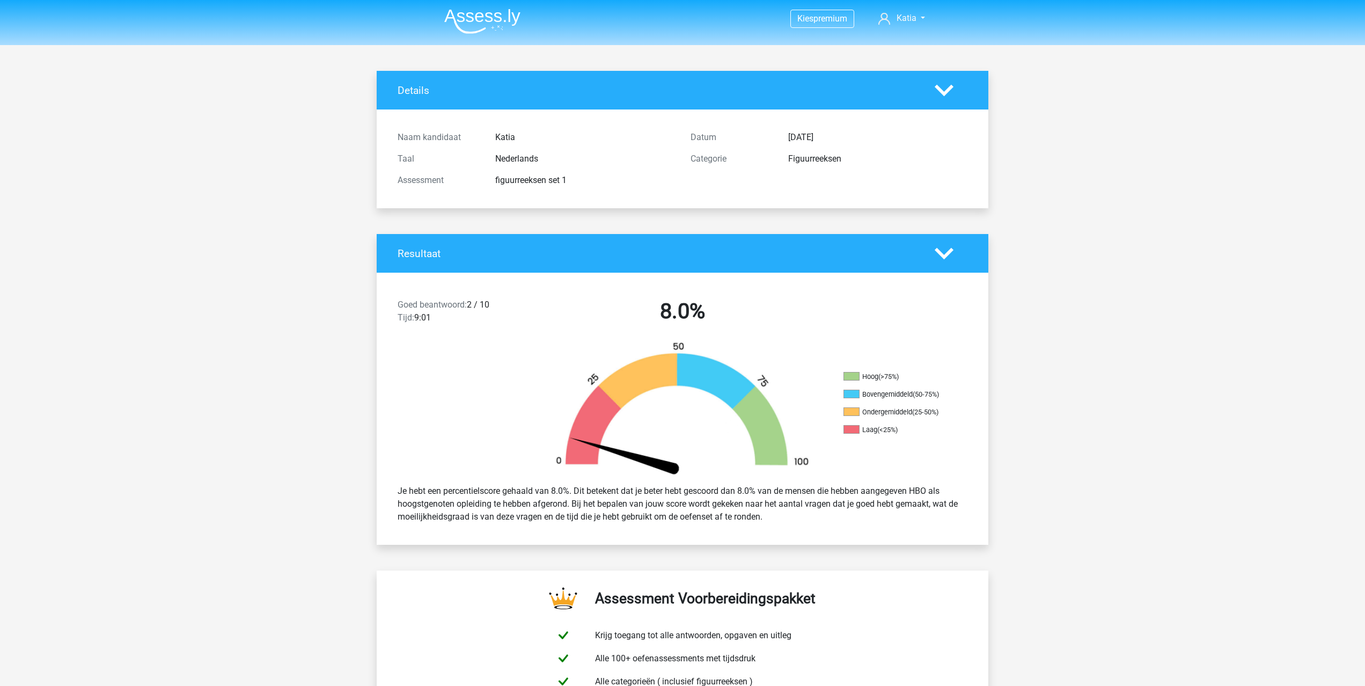
click at [943, 257] on polygon at bounding box center [944, 253] width 19 height 12
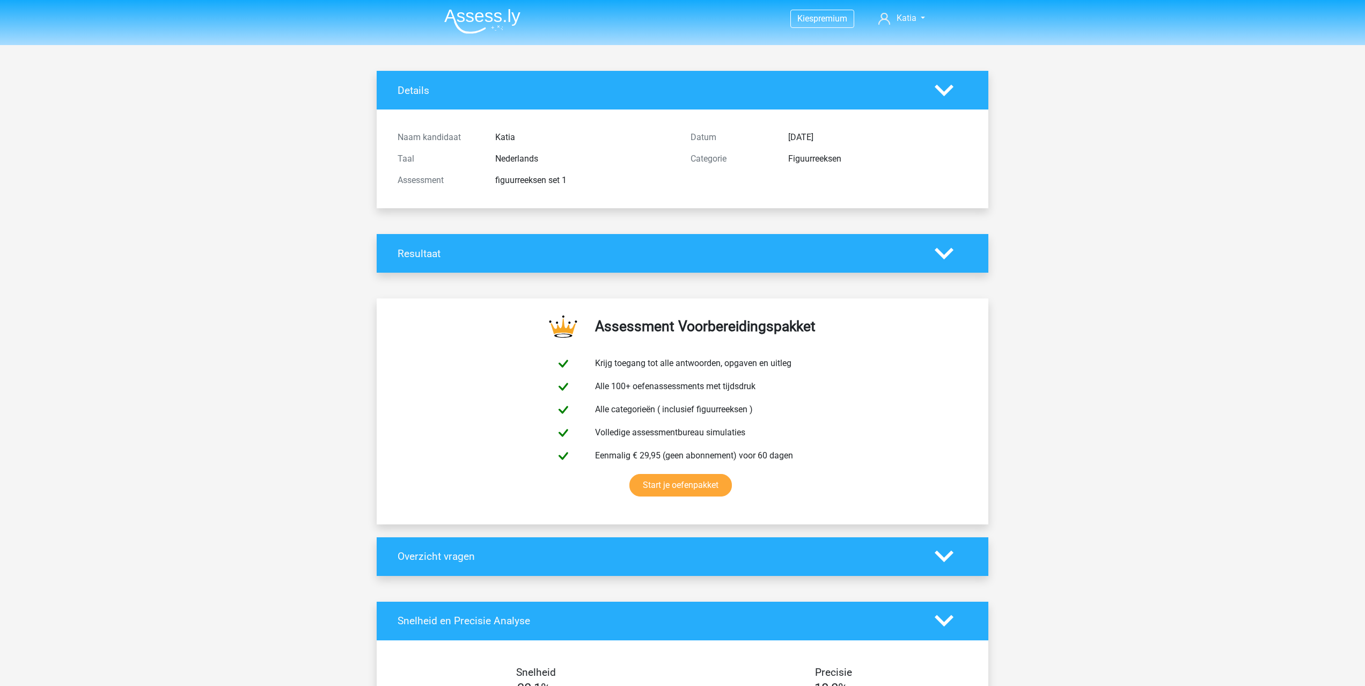
click at [939, 258] on icon at bounding box center [944, 253] width 19 height 19
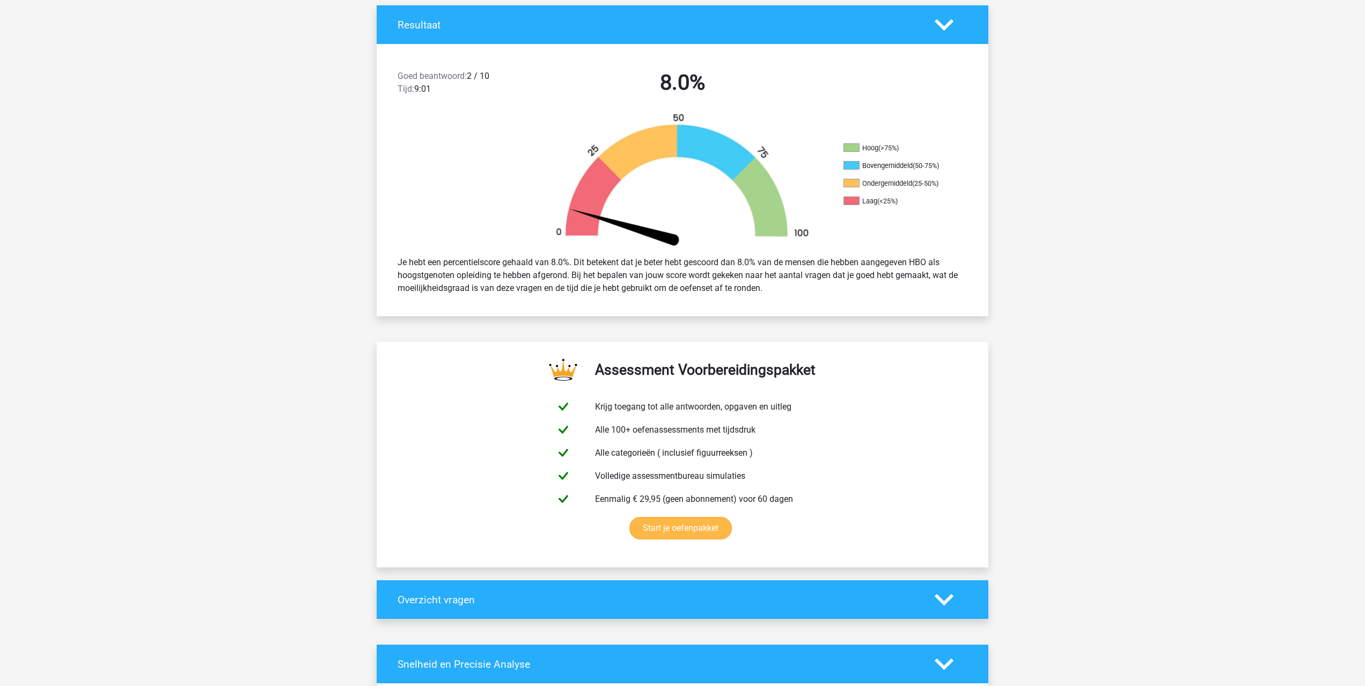
scroll to position [230, 0]
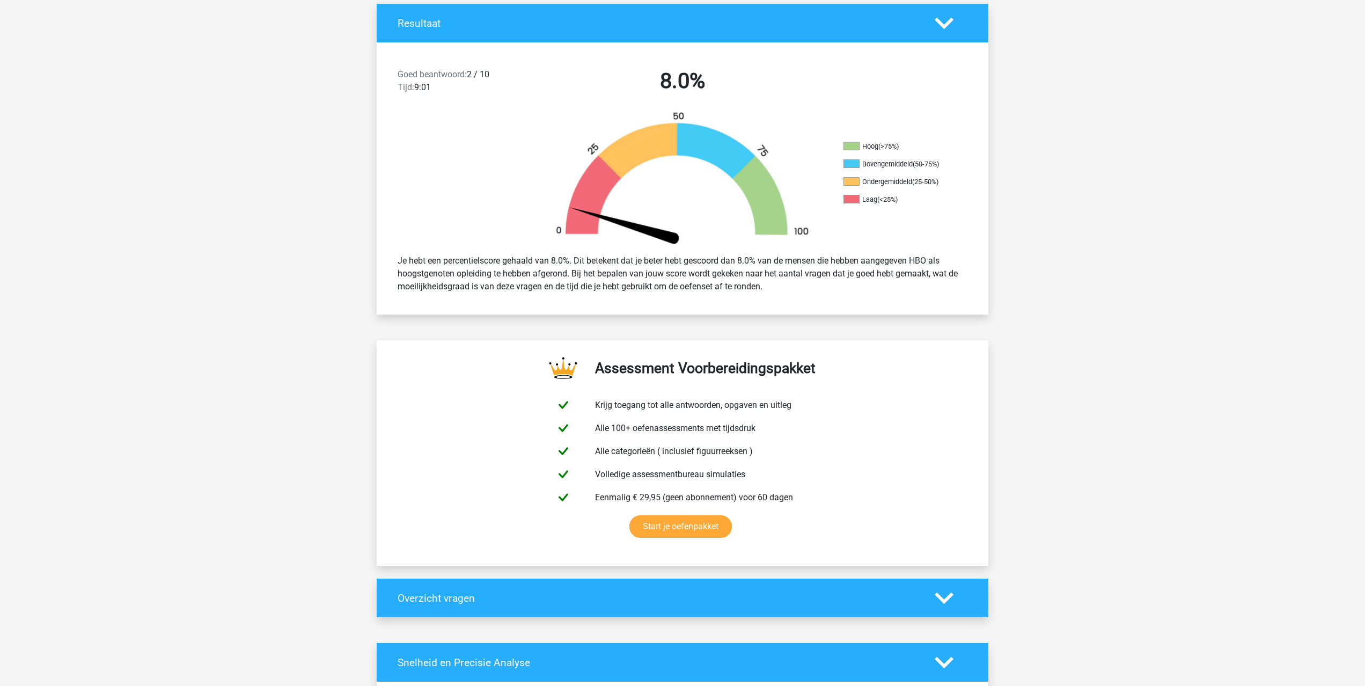
drag, startPoint x: 439, startPoint y: 602, endPoint x: 454, endPoint y: 596, distance: 16.1
click at [439, 602] on h4 "Overzicht vragen" at bounding box center [658, 598] width 521 height 12
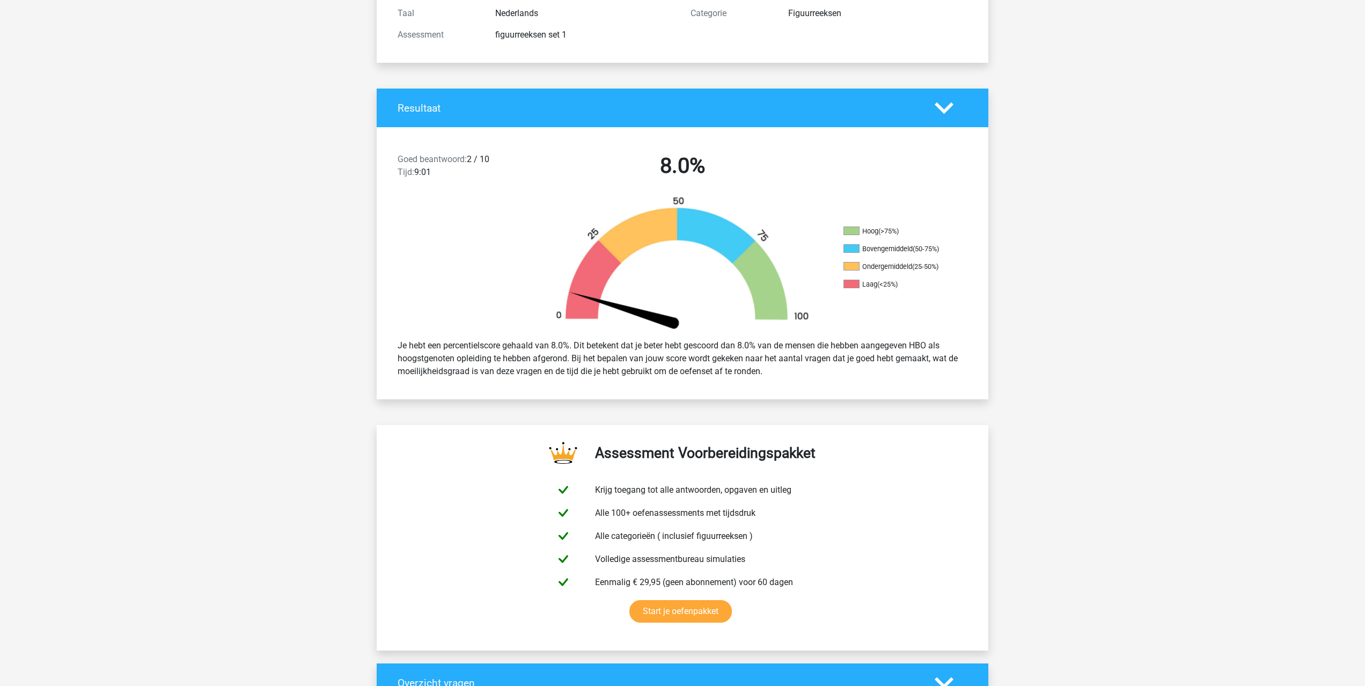
scroll to position [0, 0]
